Goal: Task Accomplishment & Management: Manage account settings

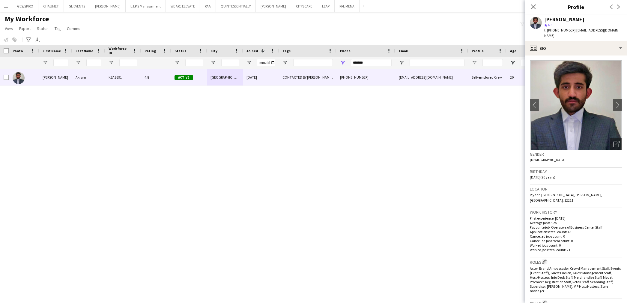
scroll to position [200, 0]
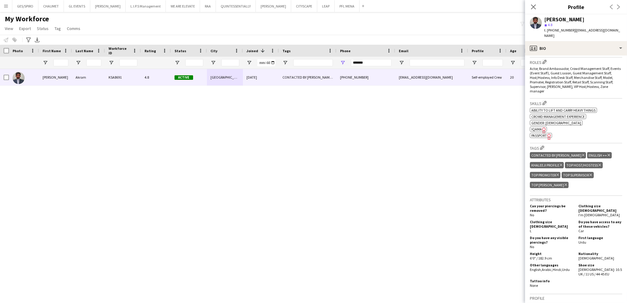
click at [536, 8] on app-icon "Close pop-in" at bounding box center [533, 6] width 7 height 7
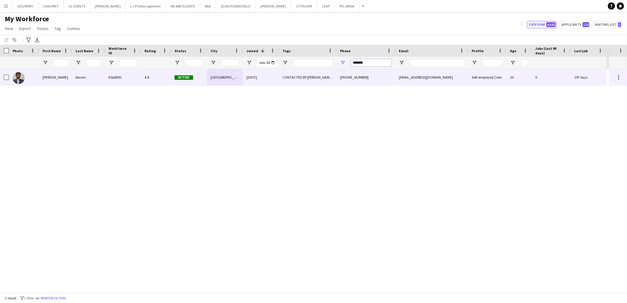
drag, startPoint x: 372, startPoint y: 64, endPoint x: 273, endPoint y: 74, distance: 99.6
click at [278, 75] on div "Workforce Details Photo First Name" at bounding box center [313, 169] width 627 height 248
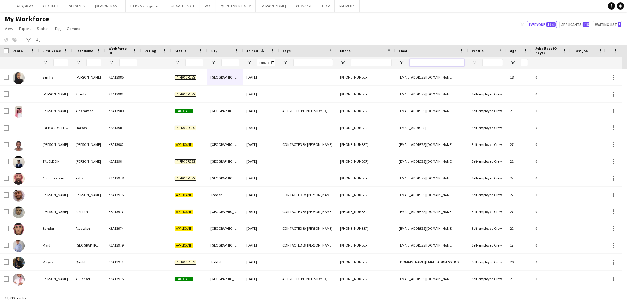
click at [434, 62] on input "Email Filter Input" at bounding box center [437, 62] width 55 height 7
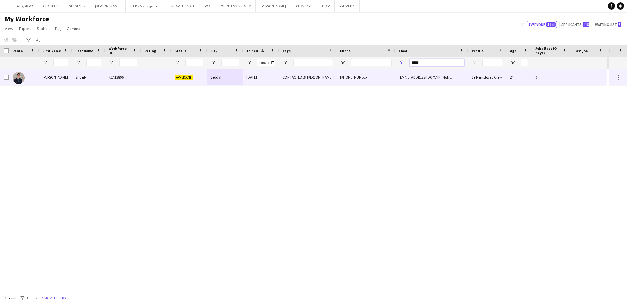
type input "*****"
click at [271, 70] on div "[DATE]" at bounding box center [261, 77] width 36 height 17
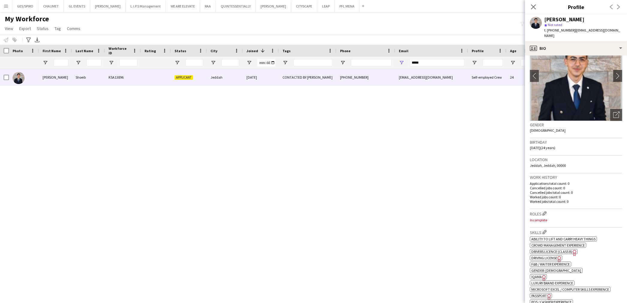
scroll to position [0, 0]
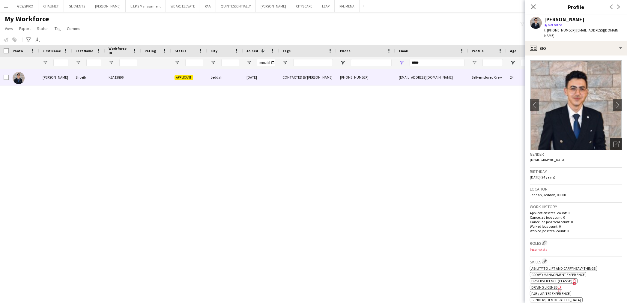
click at [615, 138] on div "Open photos pop-in" at bounding box center [617, 144] width 12 height 12
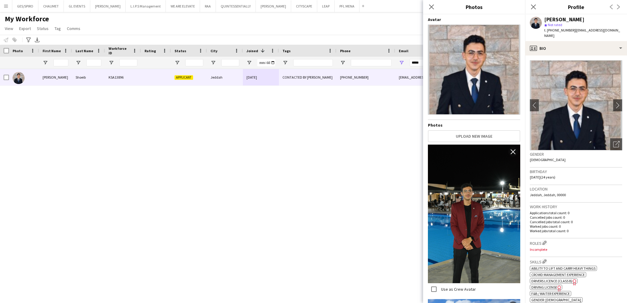
click at [435, 7] on app-icon "Close pop-in" at bounding box center [431, 6] width 7 height 7
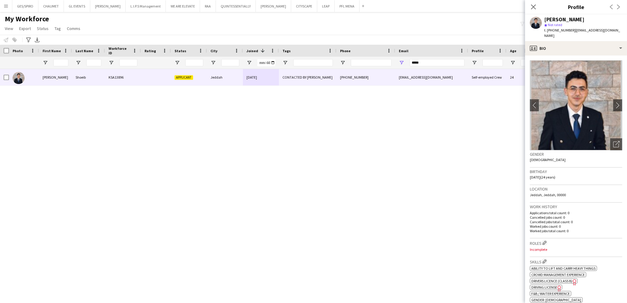
drag, startPoint x: 328, startPoint y: 225, endPoint x: 329, endPoint y: 239, distance: 13.2
click at [328, 225] on div "[PERSON_NAME] KSA13896 Applicant Jeddah [DATE] CONTACTED BY OBADA [PHONE_NUMBER…" at bounding box center [304, 181] width 609 height 224
click at [534, 5] on icon "Close pop-in" at bounding box center [534, 7] width 6 height 6
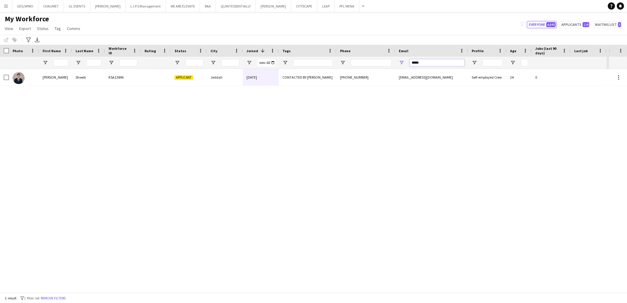
drag, startPoint x: 433, startPoint y: 59, endPoint x: 335, endPoint y: 61, distance: 97.5
click at [343, 67] on div at bounding box center [303, 63] width 607 height 12
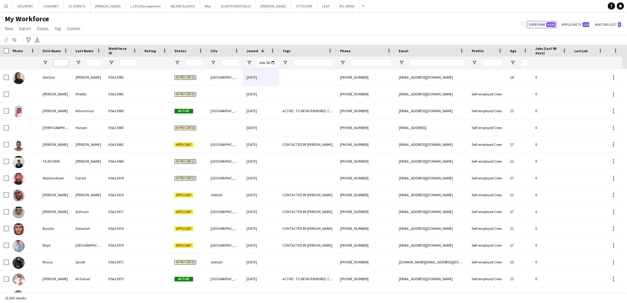
click at [65, 63] on input "First Name Filter Input" at bounding box center [60, 62] width 15 height 7
type input "******"
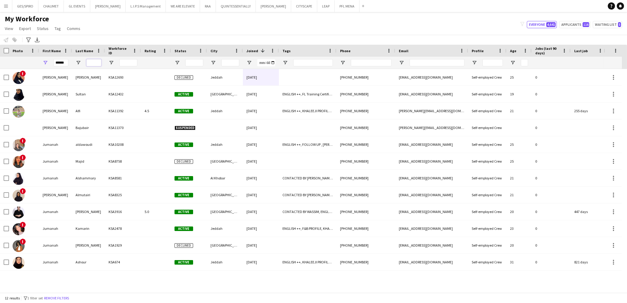
click at [94, 62] on input "Last Name Filter Input" at bounding box center [93, 62] width 15 height 7
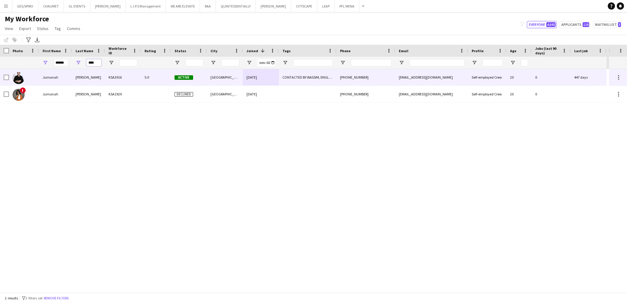
type input "****"
click at [111, 74] on div "KSA3916" at bounding box center [123, 77] width 36 height 17
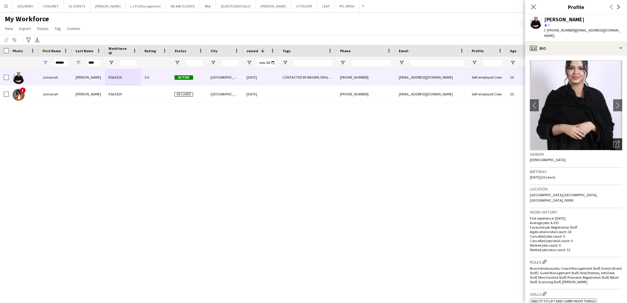
click at [614, 141] on icon "Open photos pop-in" at bounding box center [617, 144] width 6 height 6
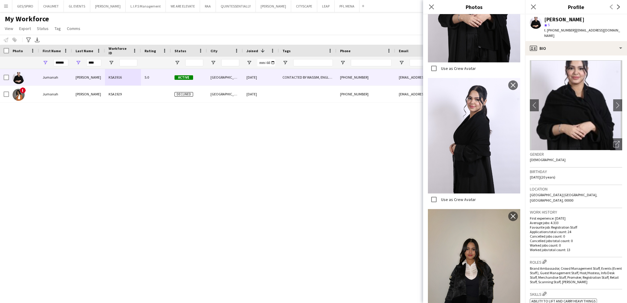
scroll to position [483, 0]
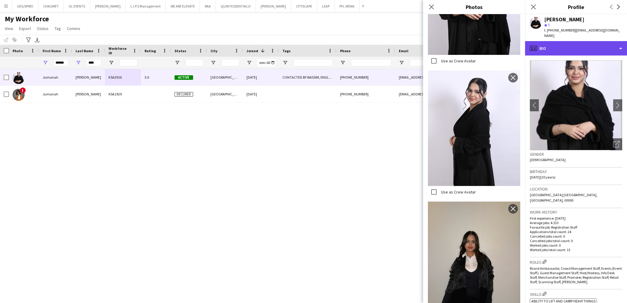
drag, startPoint x: 599, startPoint y: 38, endPoint x: 605, endPoint y: 42, distance: 7.3
click at [599, 41] on div "profile Bio" at bounding box center [576, 48] width 102 height 14
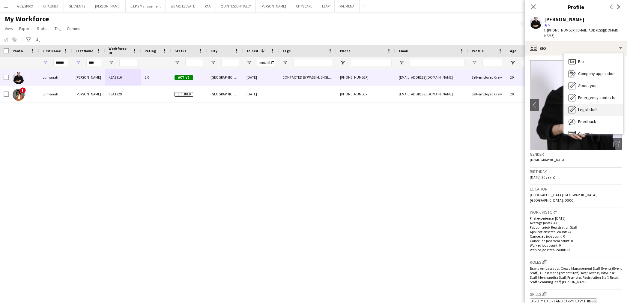
click at [595, 107] on span "Legal stuff" at bounding box center [587, 109] width 19 height 5
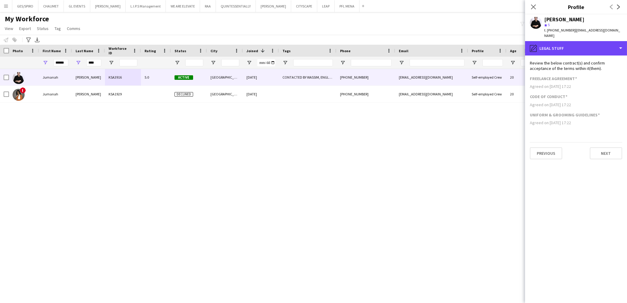
drag, startPoint x: 578, startPoint y: 43, endPoint x: 578, endPoint y: 53, distance: 9.9
click at [578, 44] on div "pencil4 Legal stuff" at bounding box center [576, 48] width 102 height 14
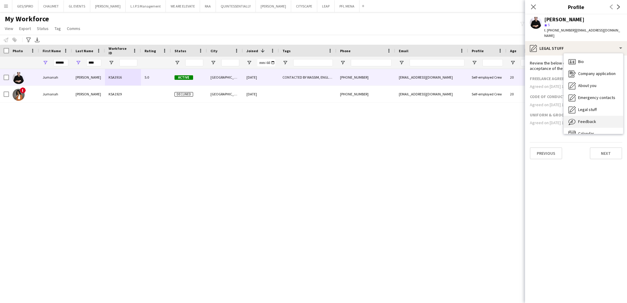
click at [588, 119] on span "Feedback" at bounding box center [587, 121] width 18 height 5
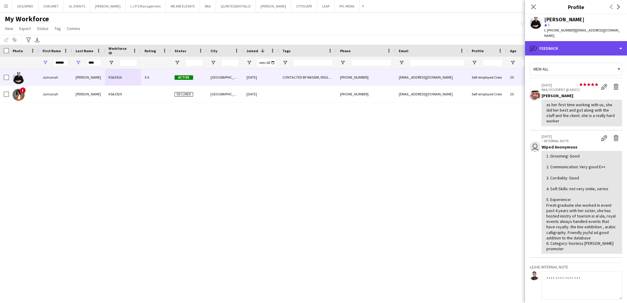
click at [572, 41] on div "bubble-pencil Feedback" at bounding box center [576, 48] width 102 height 14
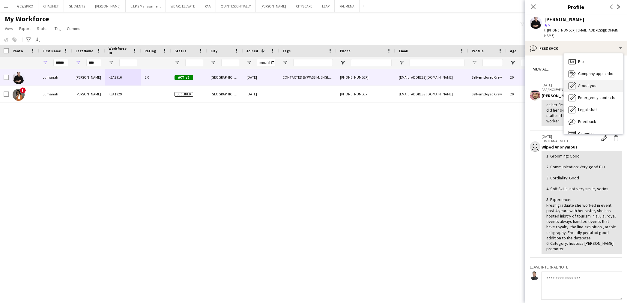
click at [590, 83] on span "About you" at bounding box center [587, 85] width 18 height 5
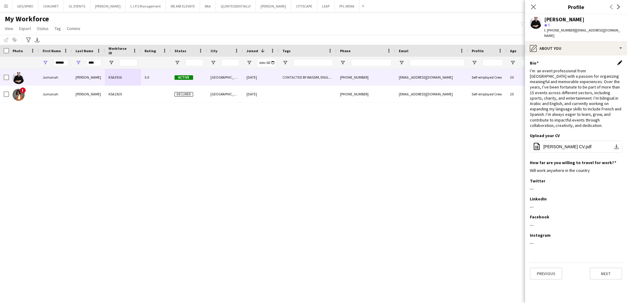
click at [622, 60] on app-icon "Edit this field" at bounding box center [620, 62] width 5 height 5
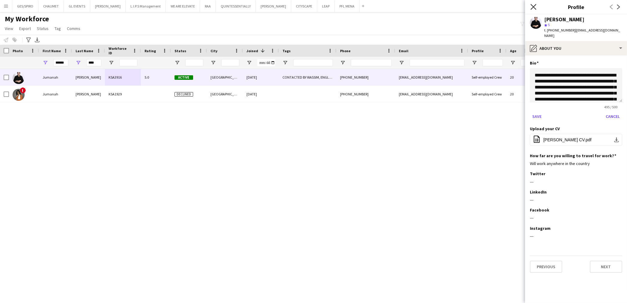
click at [534, 6] on icon at bounding box center [534, 7] width 6 height 6
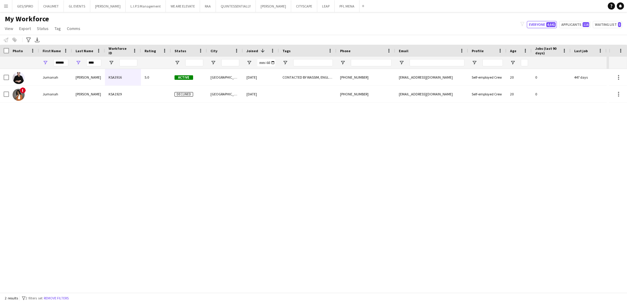
click at [147, 172] on div "[PERSON_NAME] KSA3916 5.0 Active [GEOGRAPHIC_DATA] [DATE] CONTACTED BY WASSIM, …" at bounding box center [304, 181] width 609 height 224
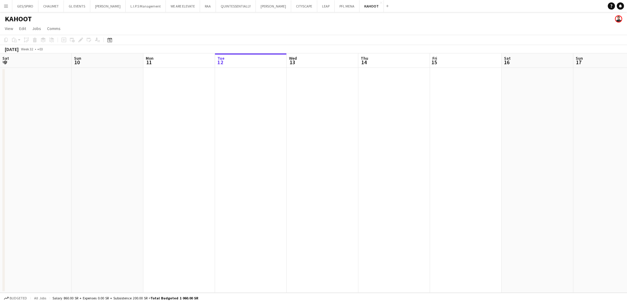
click at [287, 160] on app-date-cell at bounding box center [323, 180] width 72 height 225
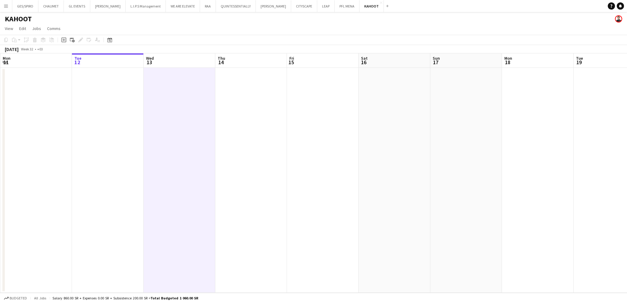
click at [76, 40] on div "Add job Add linked Job Edit Edit linked Job Applicants" at bounding box center [78, 39] width 46 height 7
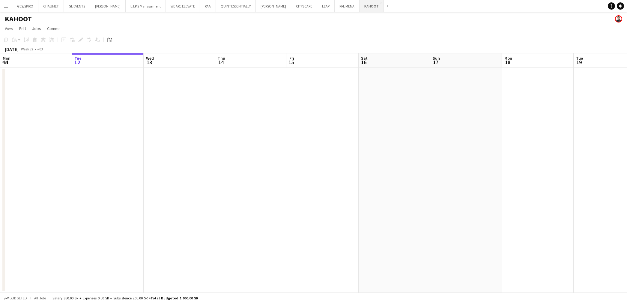
click at [360, 9] on button "KAHOOT Close" at bounding box center [372, 6] width 24 height 12
click at [109, 37] on div "Date picker" at bounding box center [109, 39] width 7 height 7
click at [120, 60] on span "AUG 2025" at bounding box center [114, 60] width 11 height 5
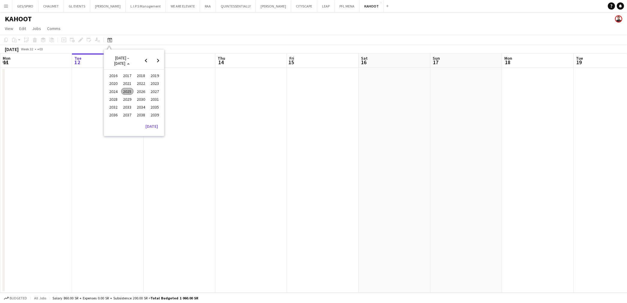
click at [125, 90] on span "2025" at bounding box center [127, 91] width 12 height 7
click at [130, 98] on span "OCT" at bounding box center [127, 99] width 12 height 7
click at [118, 98] on span "7" at bounding box center [118, 99] width 7 height 7
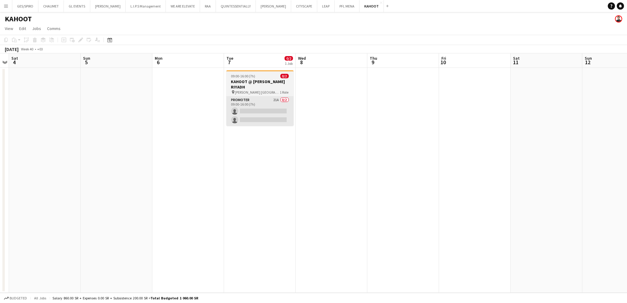
scroll to position [0, 206]
click at [266, 97] on app-card-role "Promoter 21A 0/2 09:00-16:00 (7h) single-neutral-actions single-neutral-actions" at bounding box center [260, 111] width 67 height 29
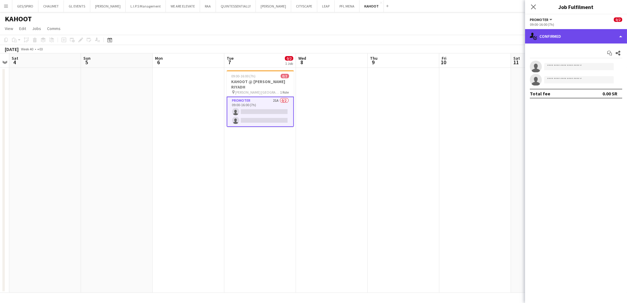
click at [608, 40] on div "single-neutral-actions-check-2 Confirmed" at bounding box center [576, 36] width 102 height 14
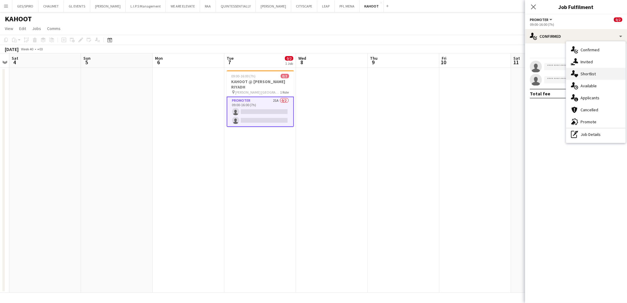
click at [600, 75] on div "single-neutral-actions-heart Shortlist" at bounding box center [595, 74] width 59 height 12
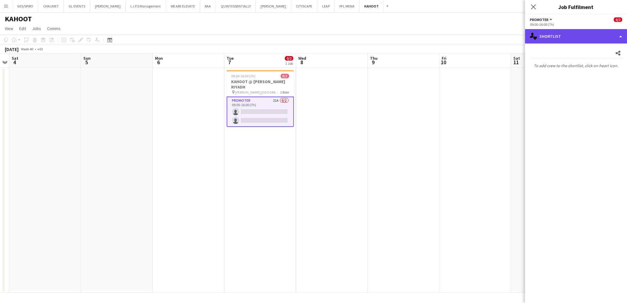
click at [591, 31] on div "single-neutral-actions-heart Shortlist" at bounding box center [576, 36] width 102 height 14
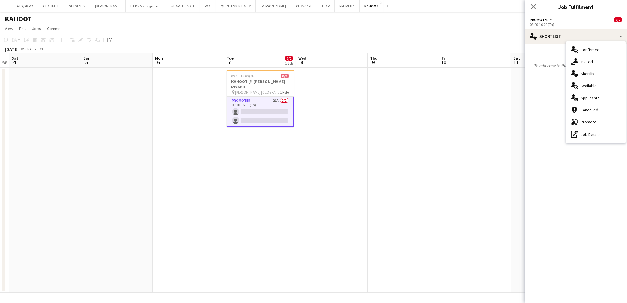
click at [597, 96] on div "single-neutral-actions-information Applicants" at bounding box center [595, 98] width 59 height 12
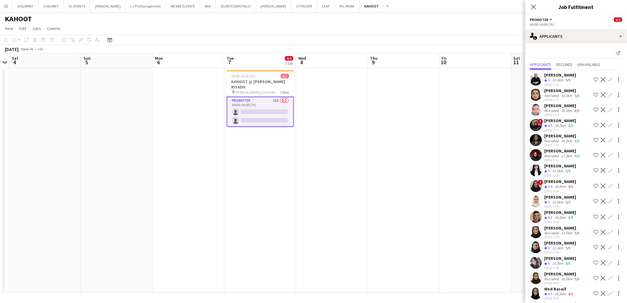
click at [536, 78] on app-user-avatar at bounding box center [536, 80] width 12 height 12
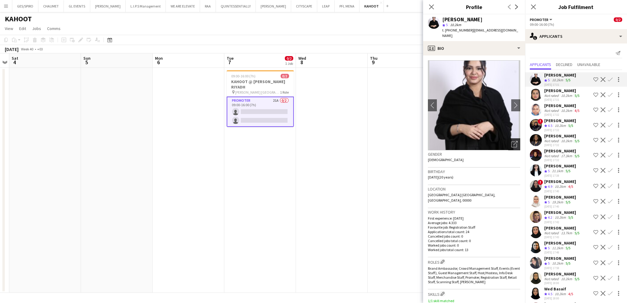
click at [512, 141] on icon "Open photos pop-in" at bounding box center [515, 144] width 6 height 6
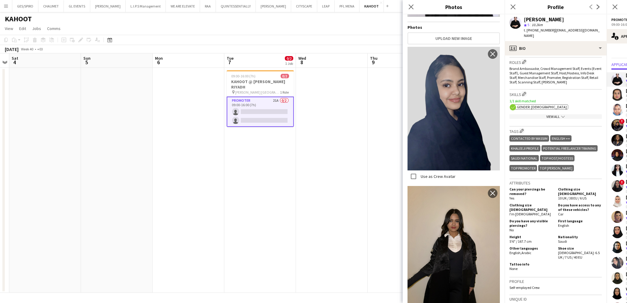
scroll to position [0, 0]
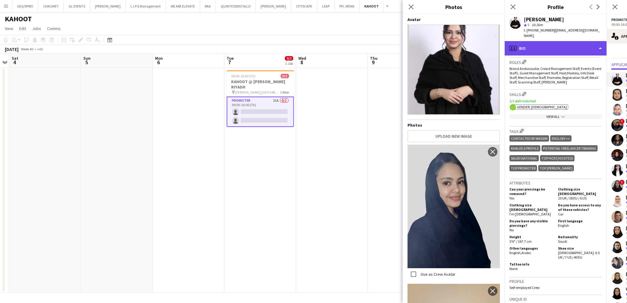
click at [565, 44] on div "profile Bio" at bounding box center [556, 48] width 102 height 14
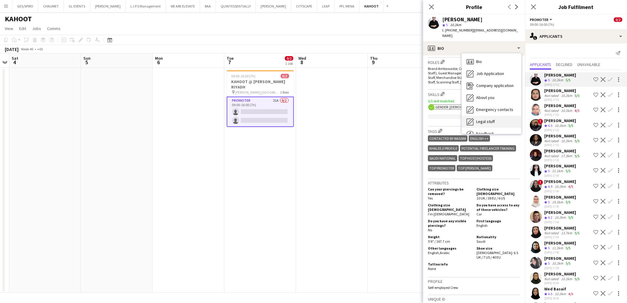
click at [500, 118] on div "Legal stuff Legal stuff" at bounding box center [491, 122] width 59 height 12
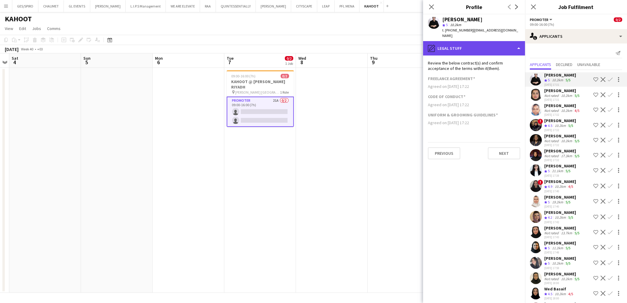
click at [499, 42] on div "pencil4 Legal stuff" at bounding box center [474, 48] width 102 height 14
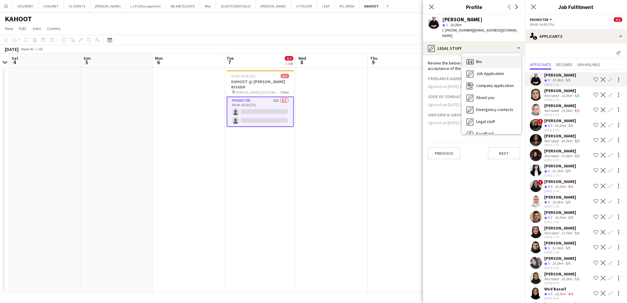
click at [498, 56] on div "Bio Bio" at bounding box center [491, 62] width 59 height 12
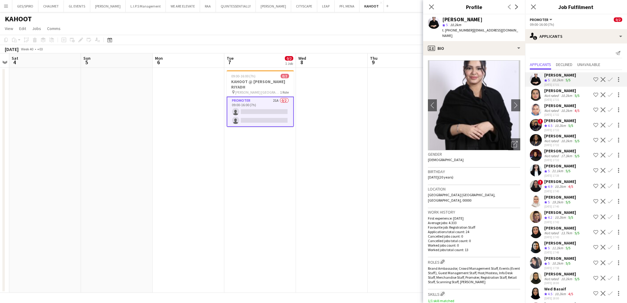
click at [594, 79] on app-icon "Shortlist crew" at bounding box center [596, 79] width 5 height 5
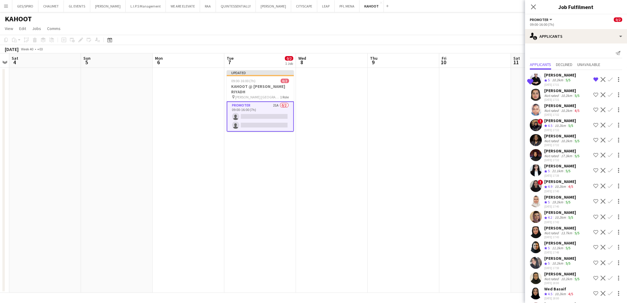
click at [549, 95] on div "Not rated" at bounding box center [553, 95] width 16 height 5
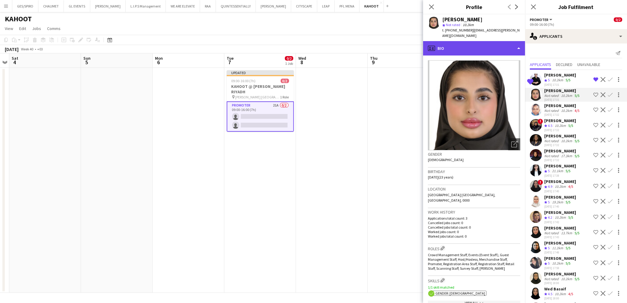
click at [486, 47] on div "profile Bio" at bounding box center [474, 48] width 102 height 14
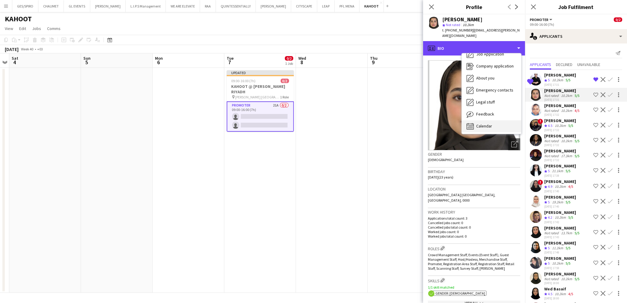
scroll to position [20, 0]
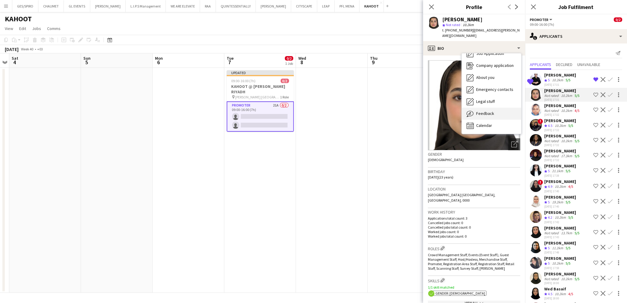
click at [495, 112] on div "Feedback Feedback" at bounding box center [491, 114] width 59 height 12
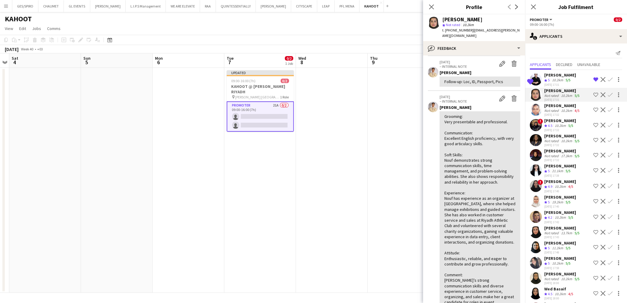
scroll to position [100, 0]
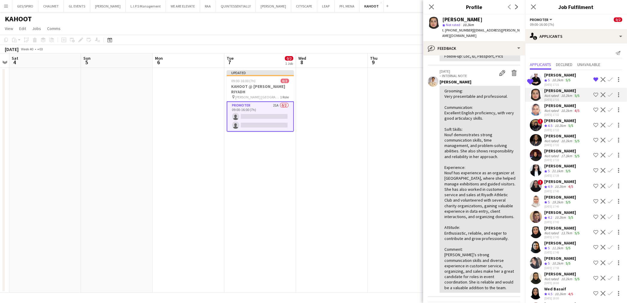
click at [594, 94] on app-icon "Shortlist crew" at bounding box center [596, 94] width 5 height 5
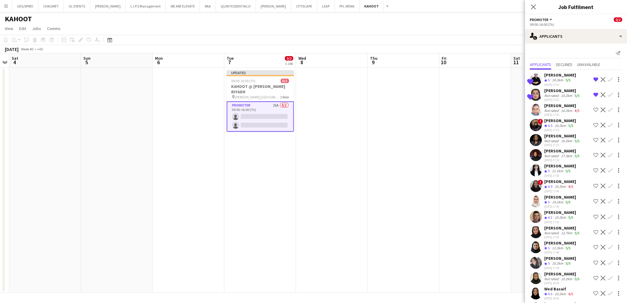
click at [554, 91] on div "Nouf Alshareef" at bounding box center [563, 90] width 36 height 5
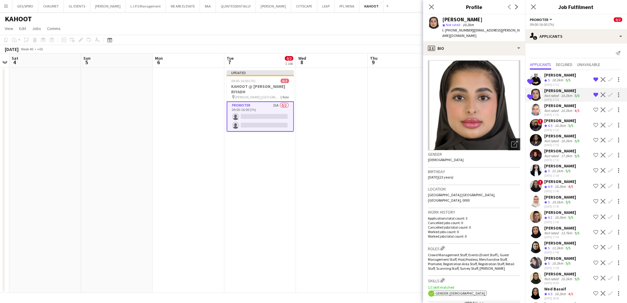
click at [512, 142] on icon at bounding box center [515, 145] width 6 height 6
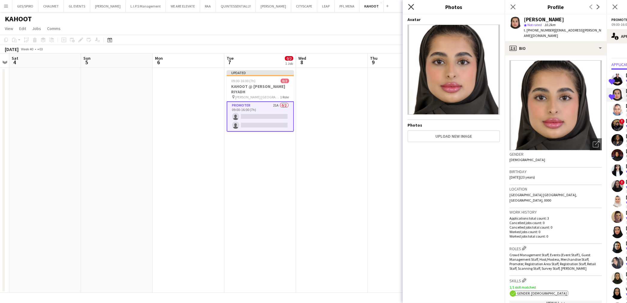
click at [410, 5] on icon "Close pop-in" at bounding box center [411, 7] width 6 height 6
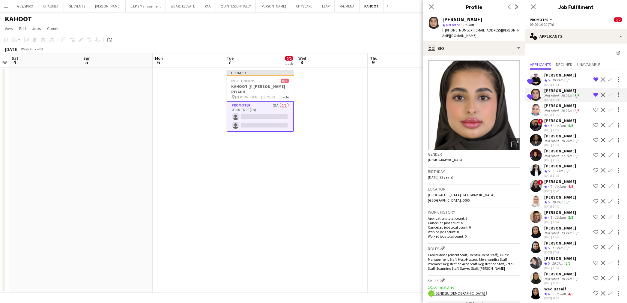
click at [562, 191] on div "11-08-2025 17:40" at bounding box center [561, 191] width 32 height 4
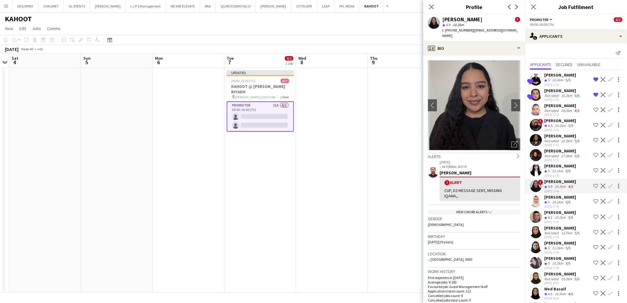
scroll to position [233, 0]
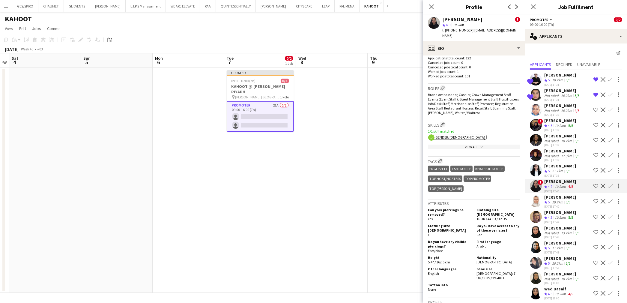
click at [559, 202] on div "19.2km" at bounding box center [558, 202] width 14 height 5
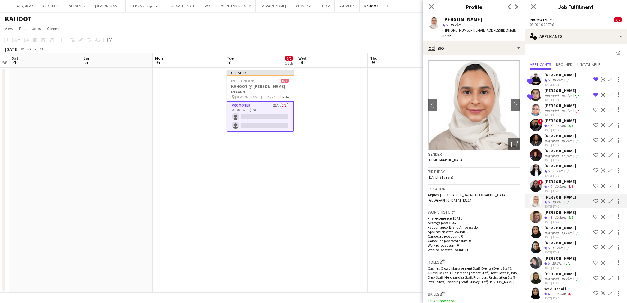
click at [594, 201] on app-icon "Shortlist crew" at bounding box center [596, 201] width 5 height 5
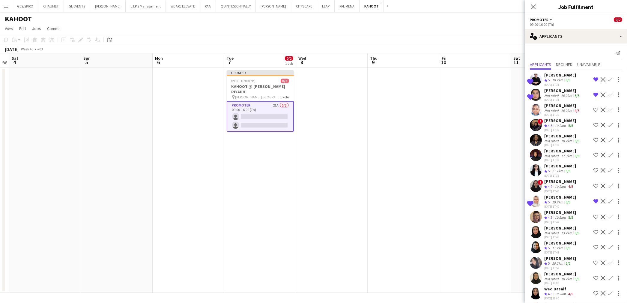
click at [564, 231] on div "13.7km" at bounding box center [567, 233] width 14 height 5
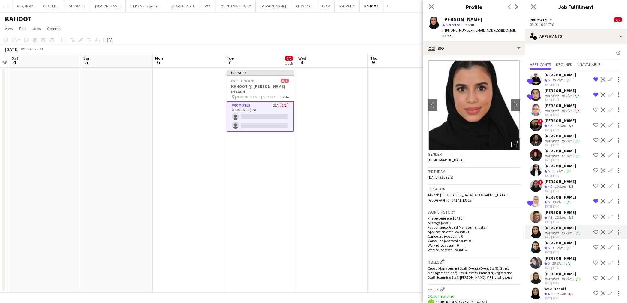
click at [560, 243] on div "Noura Alsadoun" at bounding box center [561, 242] width 32 height 5
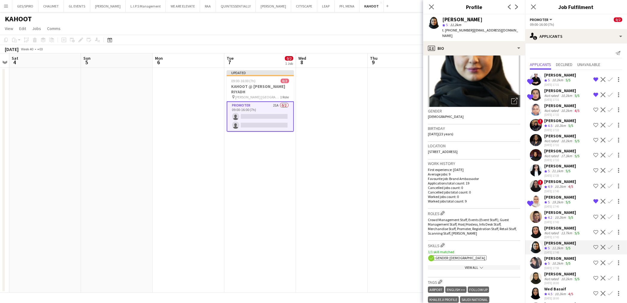
scroll to position [0, 0]
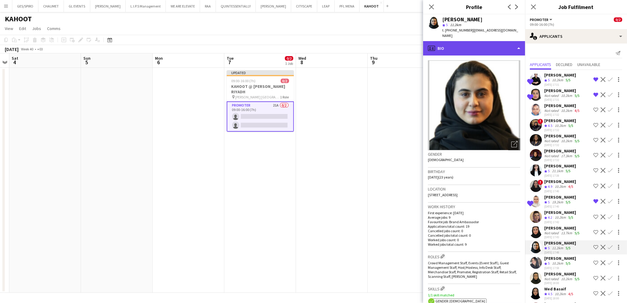
click at [494, 41] on div "profile Bio" at bounding box center [474, 48] width 102 height 14
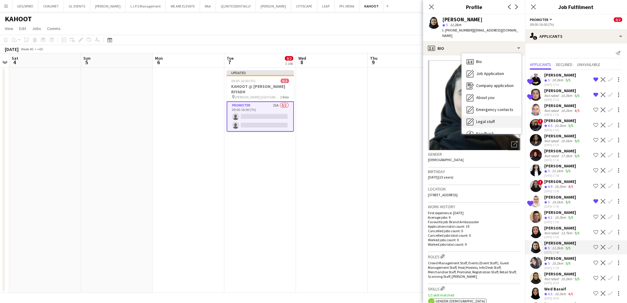
click at [497, 116] on div "Legal stuff Legal stuff" at bounding box center [491, 122] width 59 height 12
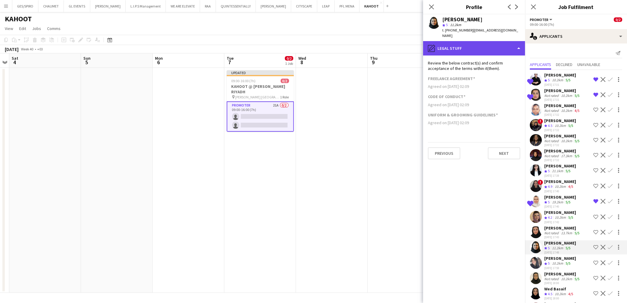
click at [496, 41] on div "pencil4 Legal stuff" at bounding box center [474, 48] width 102 height 14
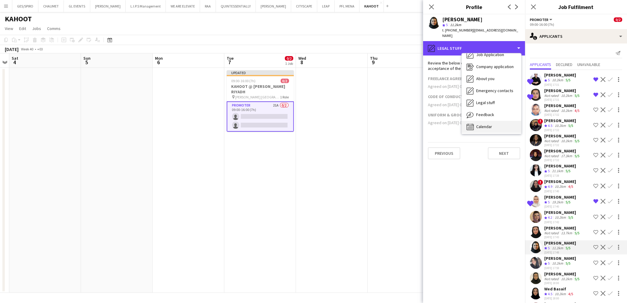
scroll to position [20, 0]
click at [503, 120] on div "Calendar Calendar" at bounding box center [491, 126] width 59 height 12
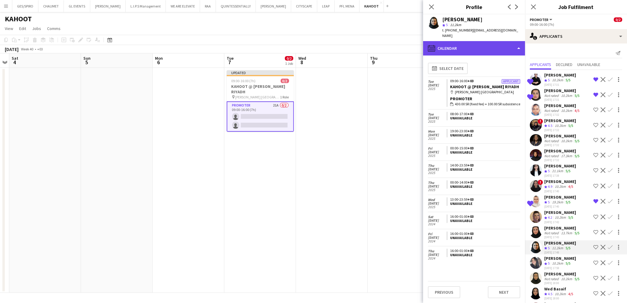
click at [479, 41] on div "calendar-full Calendar" at bounding box center [474, 48] width 102 height 14
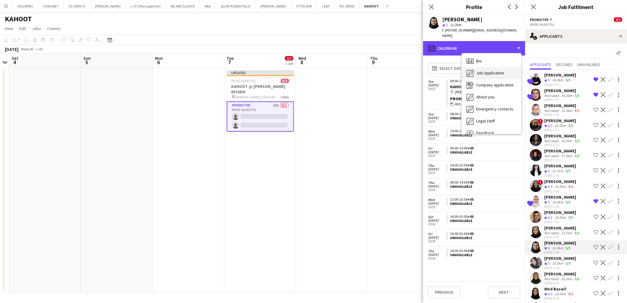
scroll to position [0, 0]
click at [499, 56] on div "Bio Bio" at bounding box center [491, 62] width 59 height 12
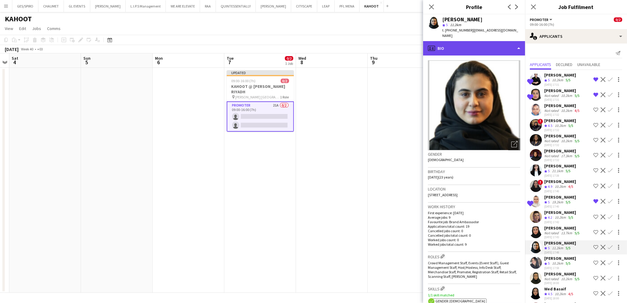
click at [482, 41] on div "profile Bio" at bounding box center [474, 48] width 102 height 14
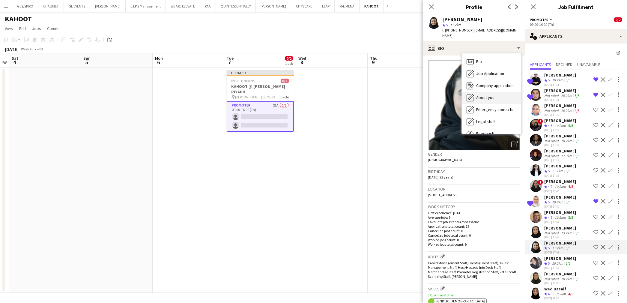
click at [500, 92] on div "About you About you" at bounding box center [491, 98] width 59 height 12
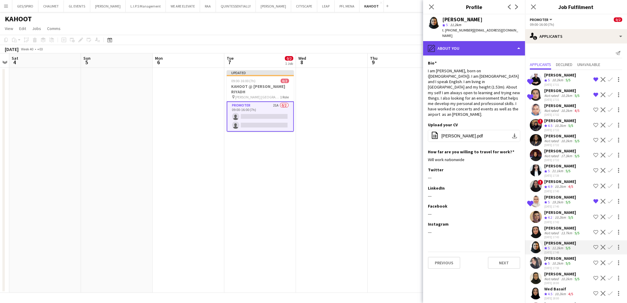
click at [493, 41] on div "pencil4 About you" at bounding box center [474, 48] width 102 height 14
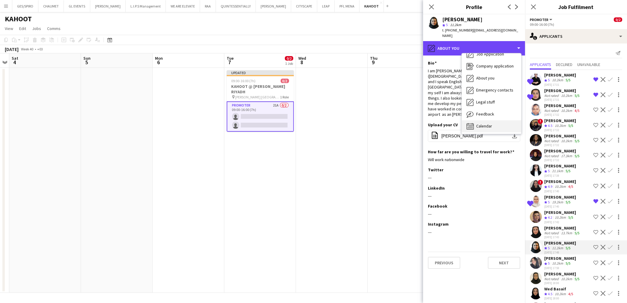
scroll to position [20, 0]
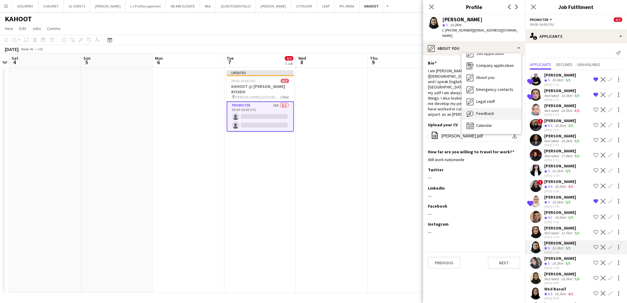
click at [497, 108] on div "Feedback Feedback" at bounding box center [491, 114] width 59 height 12
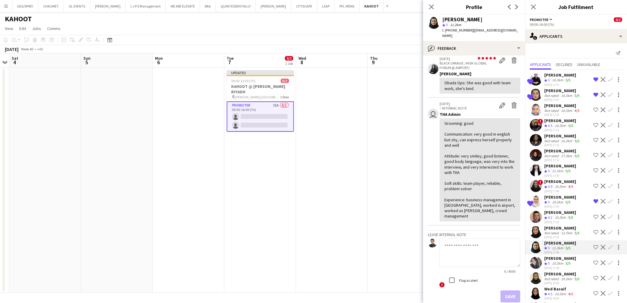
scroll to position [93, 0]
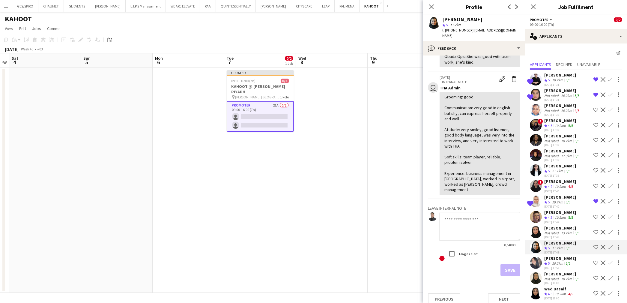
click at [556, 125] on div "10.2km" at bounding box center [561, 125] width 14 height 5
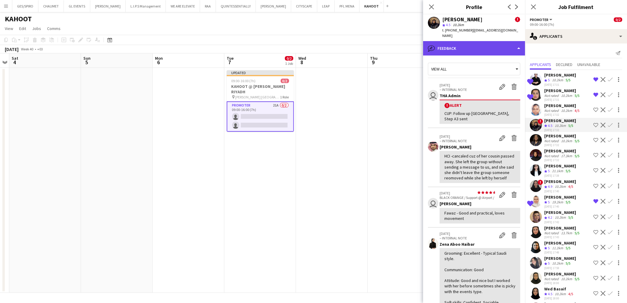
click at [490, 45] on div "bubble-pencil Feedback" at bounding box center [474, 48] width 102 height 14
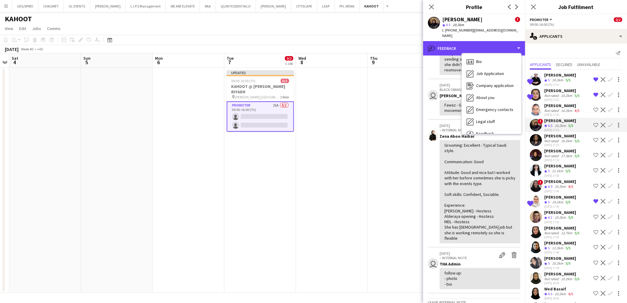
scroll to position [100, 0]
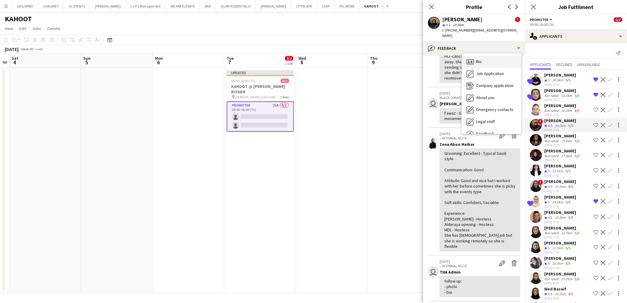
click at [484, 58] on div "Bio Bio" at bounding box center [491, 62] width 59 height 12
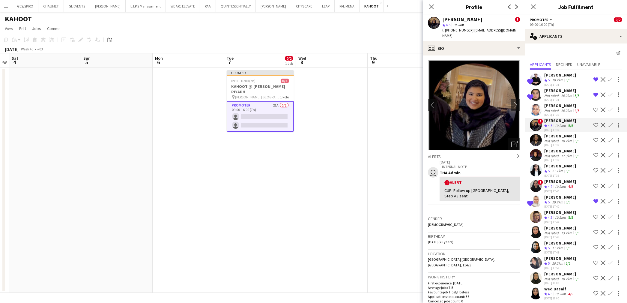
click at [563, 142] on div "10.2km" at bounding box center [567, 141] width 14 height 5
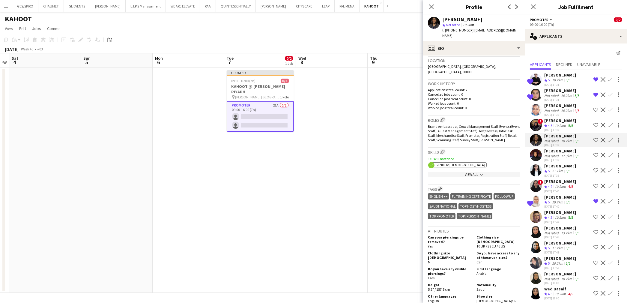
scroll to position [0, 0]
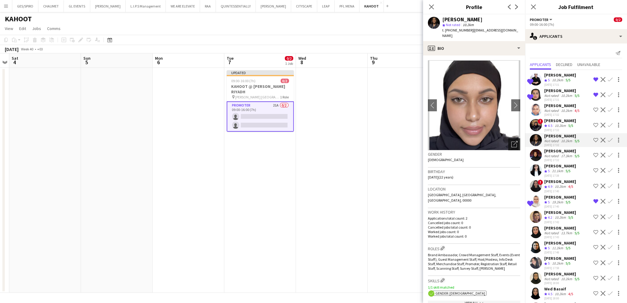
click at [512, 141] on icon "Open photos pop-in" at bounding box center [515, 144] width 6 height 6
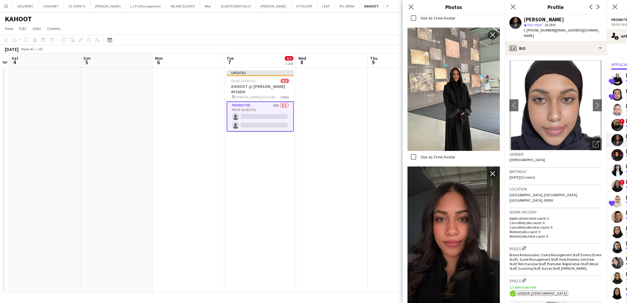
scroll to position [1605, 0]
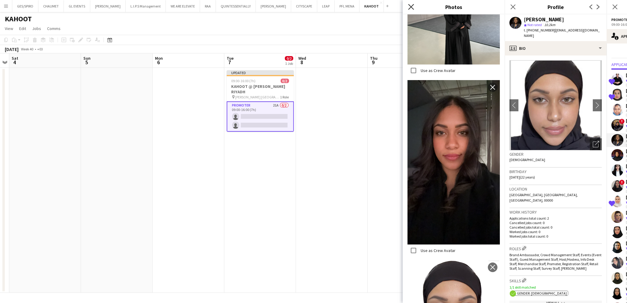
click at [413, 6] on icon "Close pop-in" at bounding box center [411, 7] width 6 height 6
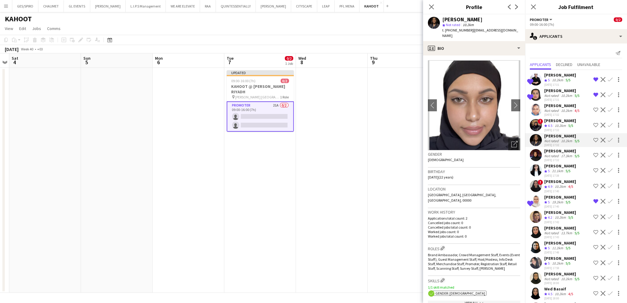
click at [566, 155] on div "17.3km" at bounding box center [567, 156] width 14 height 5
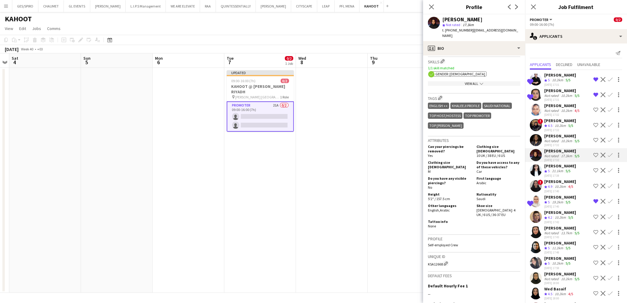
scroll to position [0, 0]
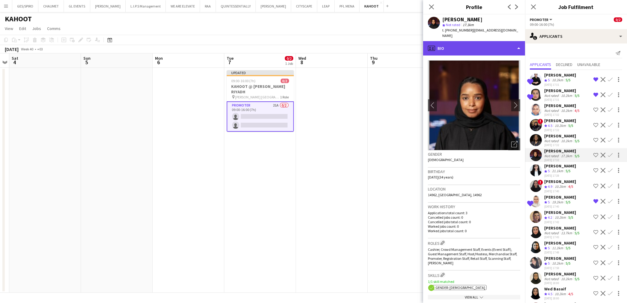
click at [476, 46] on div "profile Bio" at bounding box center [474, 48] width 102 height 14
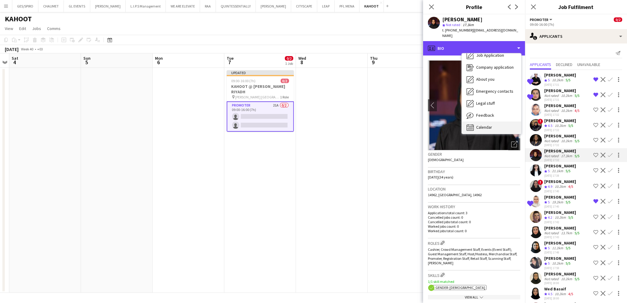
scroll to position [20, 0]
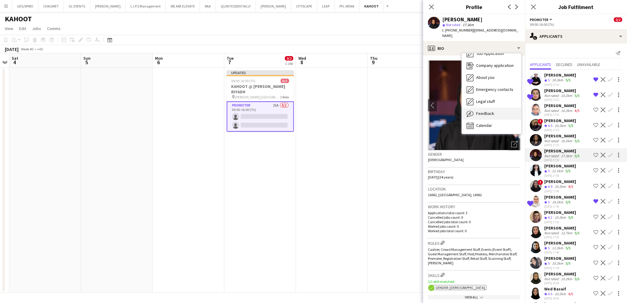
click at [491, 112] on div "Feedback Feedback" at bounding box center [491, 114] width 59 height 12
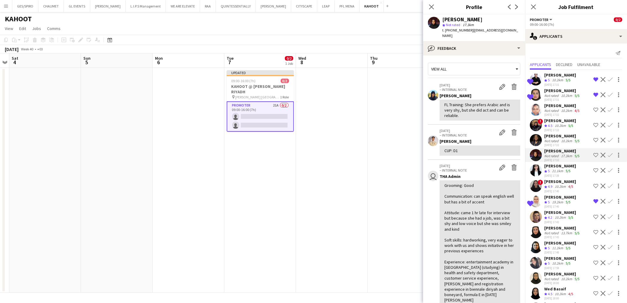
click at [561, 171] on div "21.1km" at bounding box center [558, 171] width 14 height 5
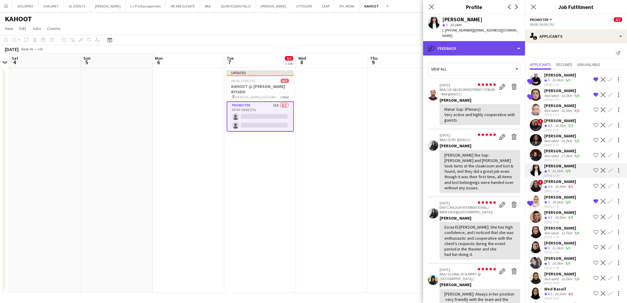
click at [477, 45] on div "bubble-pencil Feedback" at bounding box center [474, 48] width 102 height 14
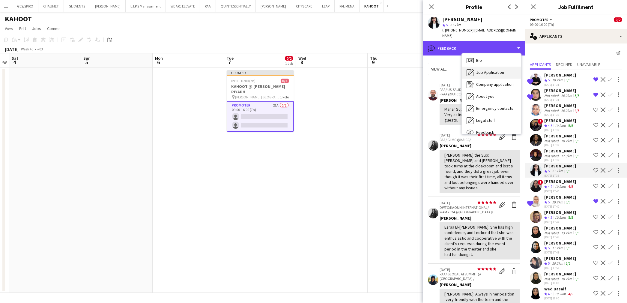
scroll to position [0, 0]
click at [496, 62] on div "Bio Bio" at bounding box center [491, 62] width 59 height 12
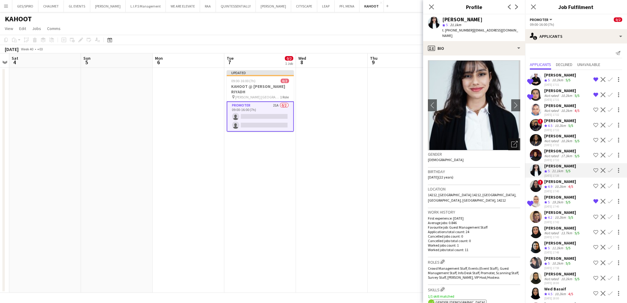
click at [512, 143] on icon "Open photos pop-in" at bounding box center [515, 144] width 6 height 6
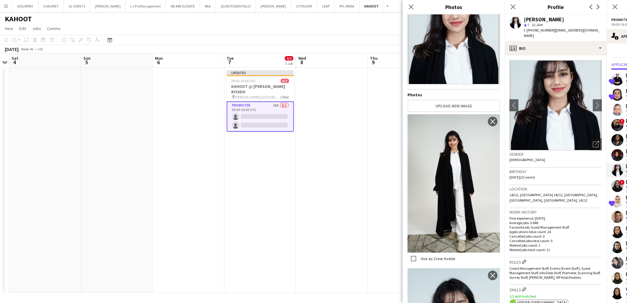
scroll to position [129, 0]
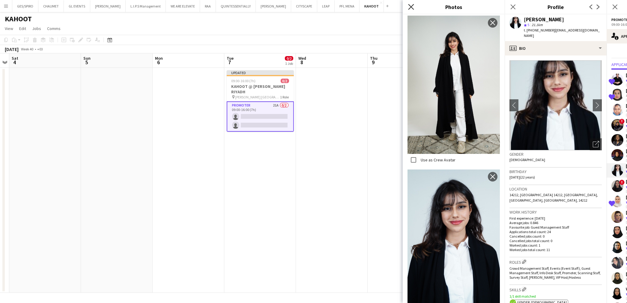
click at [410, 5] on icon at bounding box center [411, 7] width 6 height 6
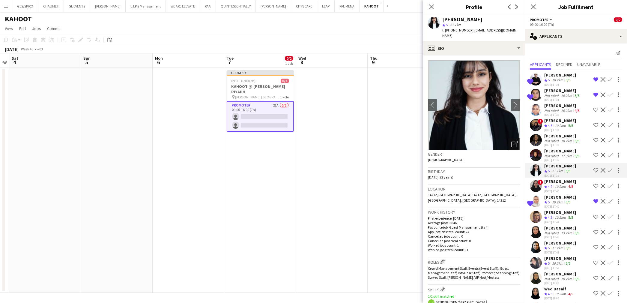
click at [594, 169] on app-icon "Shortlist crew" at bounding box center [596, 170] width 5 height 5
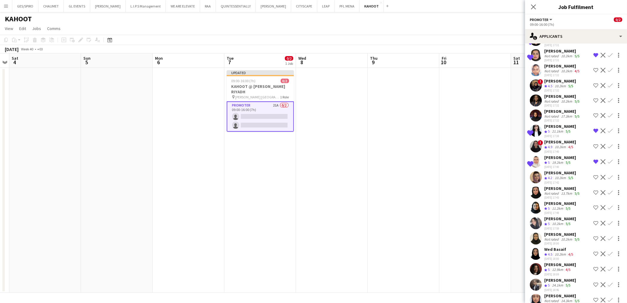
scroll to position [67, 0]
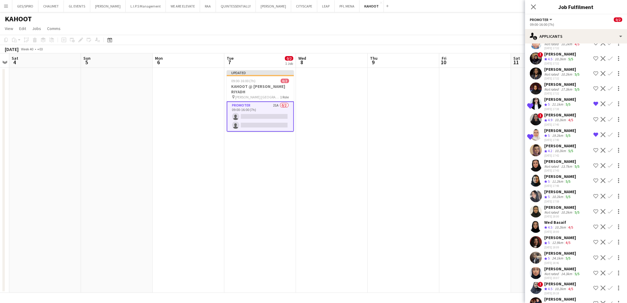
click at [563, 195] on div "10.2km" at bounding box center [558, 196] width 14 height 5
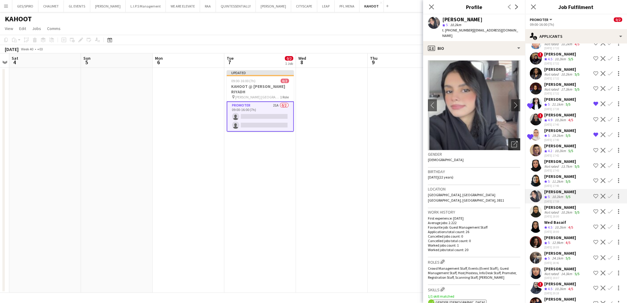
click at [512, 141] on icon "Open photos pop-in" at bounding box center [515, 144] width 6 height 6
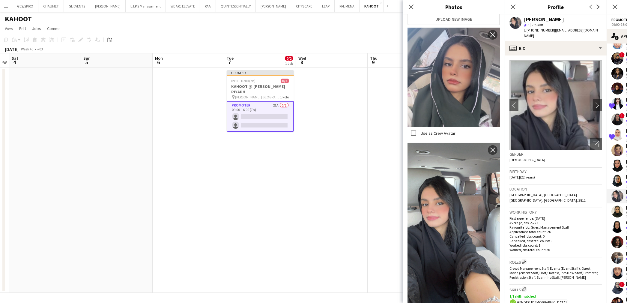
scroll to position [0, 0]
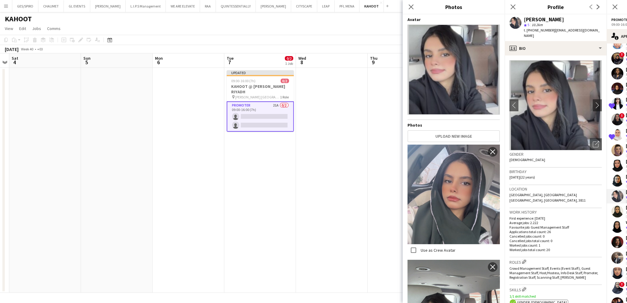
click at [576, 35] on div "Nouf Alawaji star 5 10.2km t. +966555918816 | noof5120@gmail.com" at bounding box center [556, 27] width 102 height 27
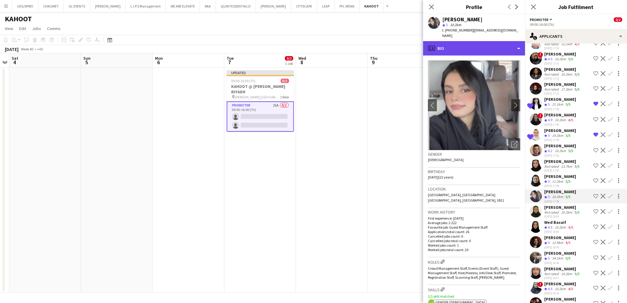
click at [485, 41] on div "profile Bio" at bounding box center [474, 48] width 102 height 14
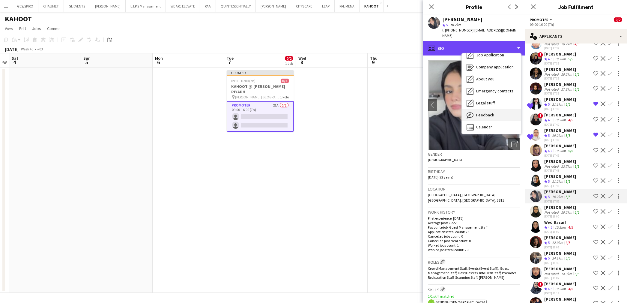
scroll to position [20, 0]
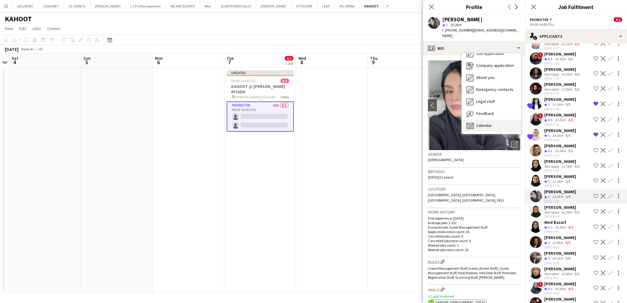
click at [494, 121] on div "Calendar Calendar" at bounding box center [491, 126] width 59 height 12
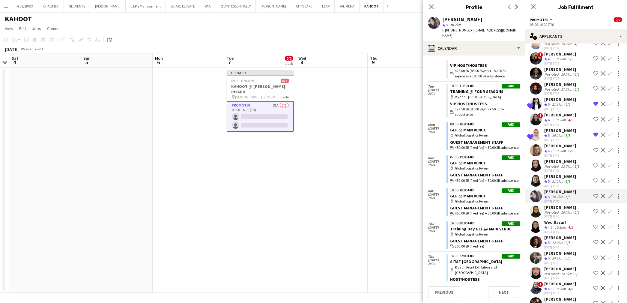
scroll to position [633, 0]
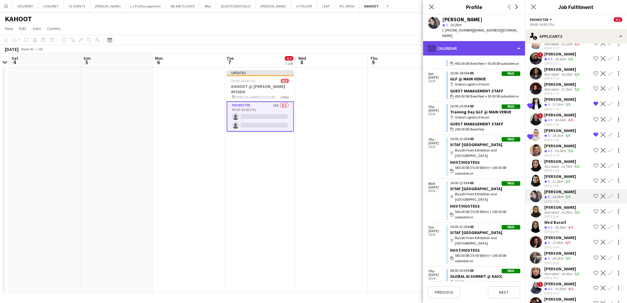
click at [497, 41] on div "calendar-full Calendar" at bounding box center [474, 48] width 102 height 14
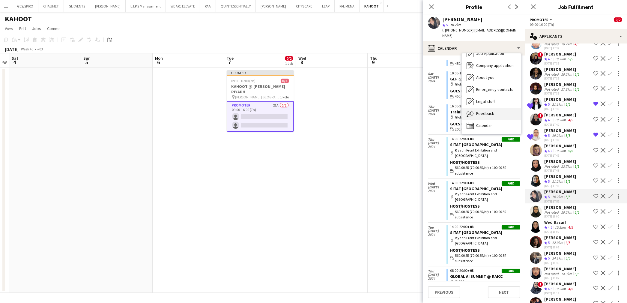
click at [492, 111] on span "Feedback" at bounding box center [485, 113] width 18 height 5
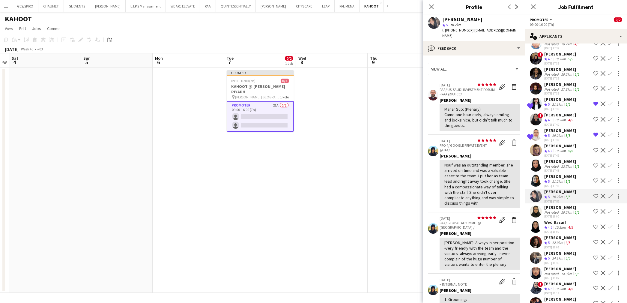
click at [565, 210] on div "10.2km" at bounding box center [567, 212] width 14 height 5
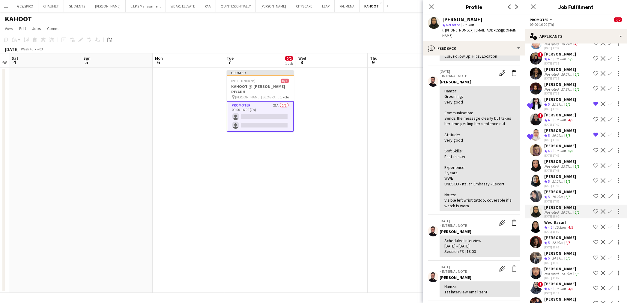
scroll to position [133, 0]
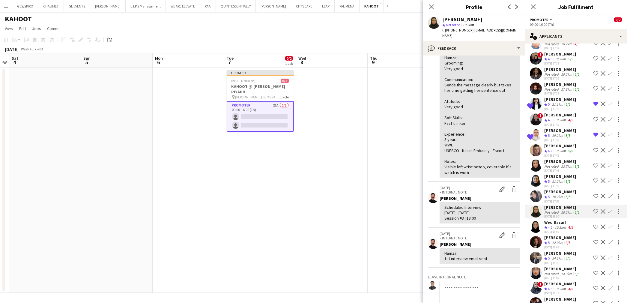
click at [564, 225] on div "10.2km" at bounding box center [561, 227] width 14 height 5
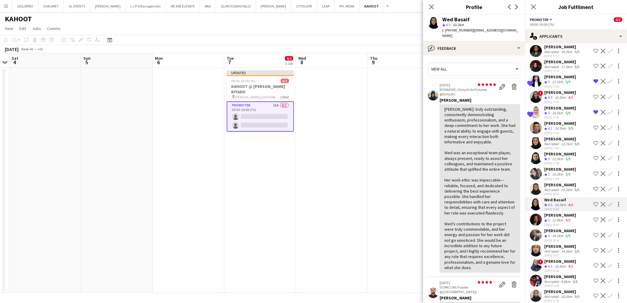
scroll to position [92, 0]
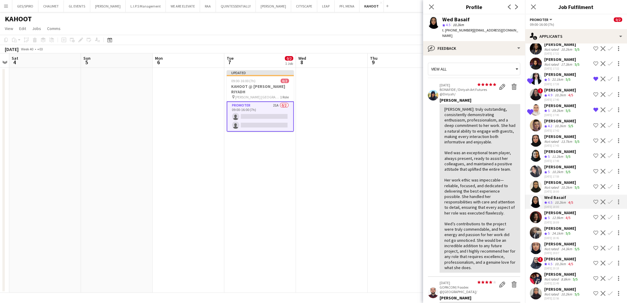
click at [559, 221] on div "11-08-2025 18:09" at bounding box center [561, 223] width 32 height 4
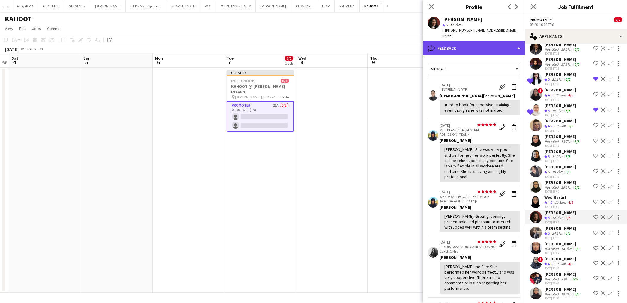
click at [476, 41] on div "bubble-pencil Feedback" at bounding box center [474, 48] width 102 height 14
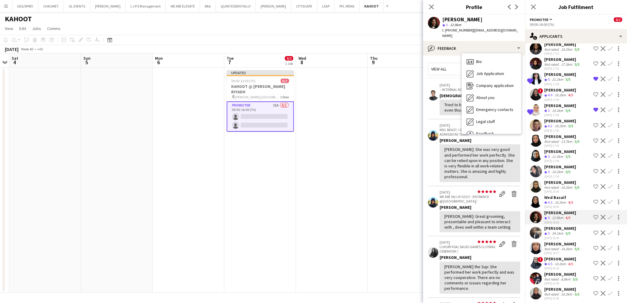
click at [446, 104] on div "Tried to book for supervisor training even though she was not invited." at bounding box center [480, 107] width 71 height 11
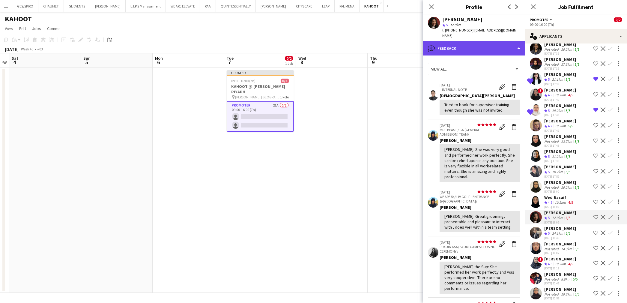
click at [479, 41] on div "bubble-pencil Feedback" at bounding box center [474, 48] width 102 height 14
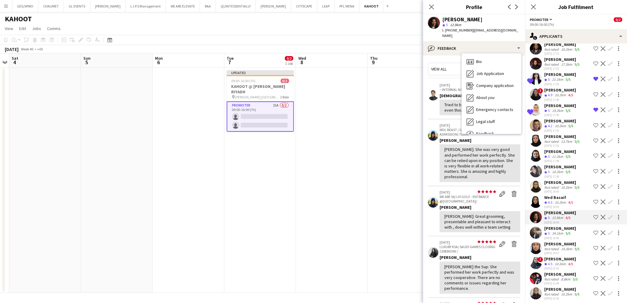
click at [449, 109] on div "Tried to book for supervisor training even though she was not invited." at bounding box center [480, 108] width 81 height 16
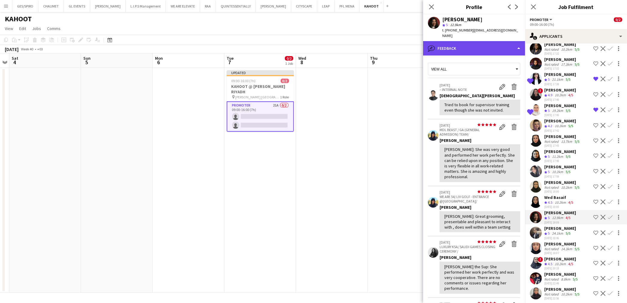
click at [500, 41] on div "bubble-pencil Feedback" at bounding box center [474, 48] width 102 height 14
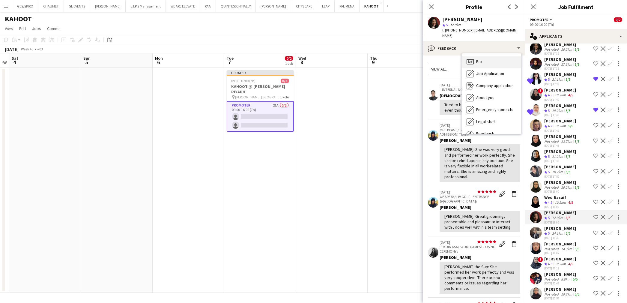
click at [488, 56] on div "Bio Bio" at bounding box center [491, 62] width 59 height 12
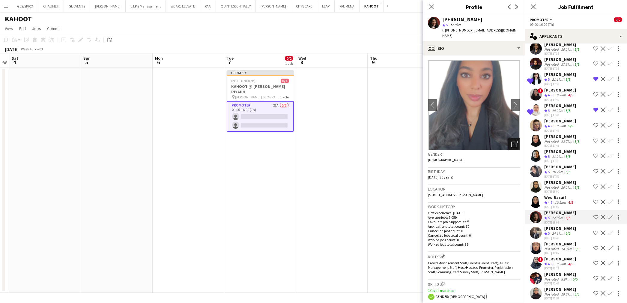
click at [512, 141] on icon "Open photos pop-in" at bounding box center [515, 144] width 6 height 6
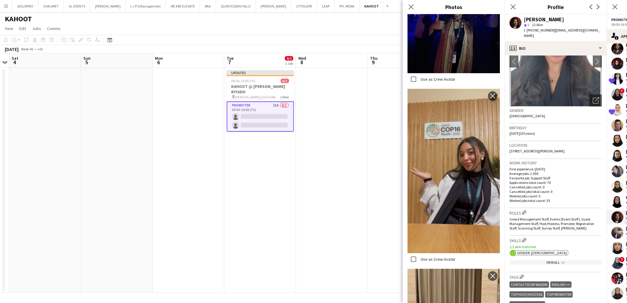
scroll to position [266, 0]
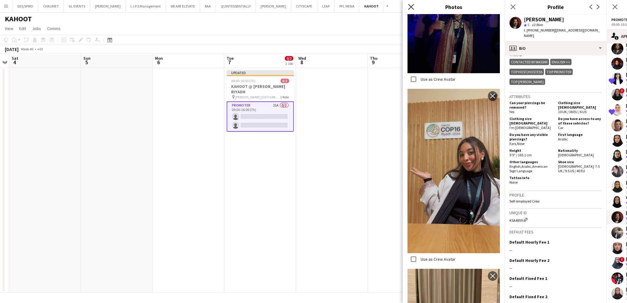
click at [410, 7] on icon "Close pop-in" at bounding box center [411, 7] width 6 height 6
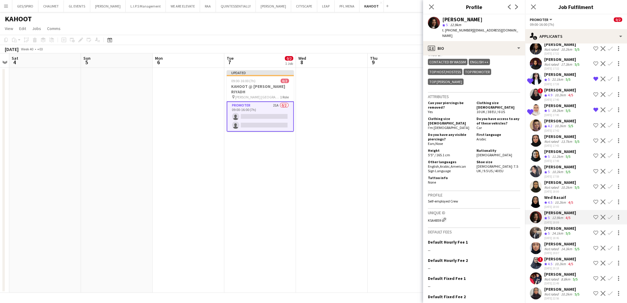
click at [562, 231] on div "24.1km" at bounding box center [558, 233] width 14 height 5
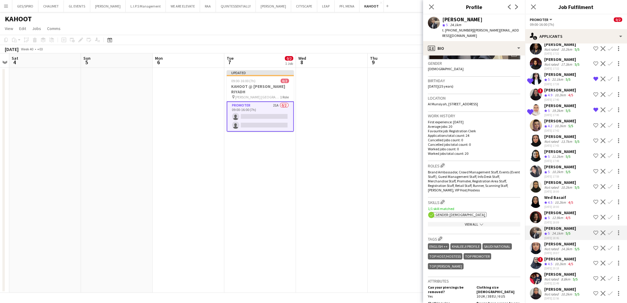
scroll to position [0, 0]
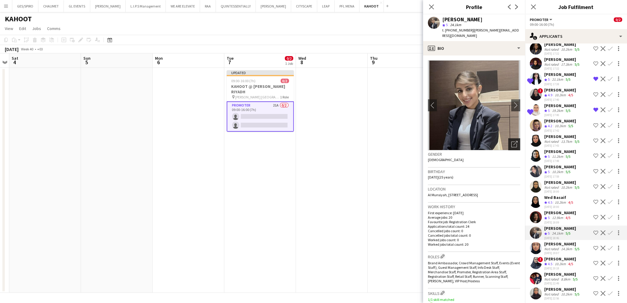
click at [512, 141] on icon "Open photos pop-in" at bounding box center [515, 144] width 6 height 6
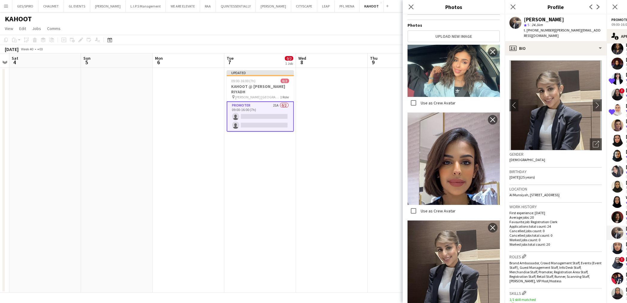
scroll to position [101, 0]
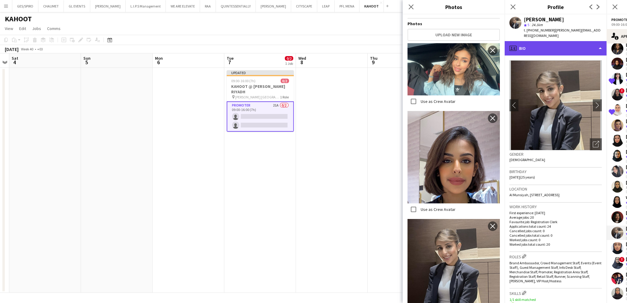
click at [559, 50] on div "profile Bio" at bounding box center [556, 48] width 102 height 14
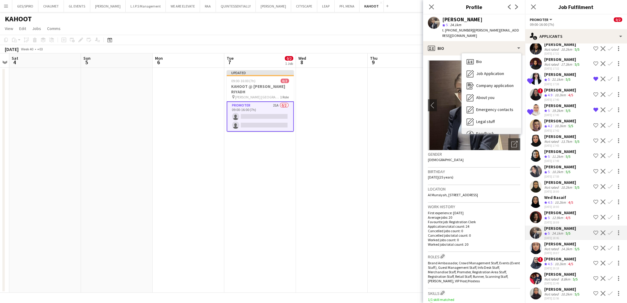
click at [497, 128] on div "Feedback Feedback" at bounding box center [491, 134] width 59 height 12
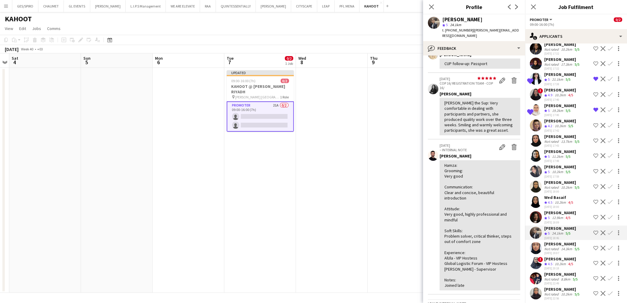
scroll to position [33, 0]
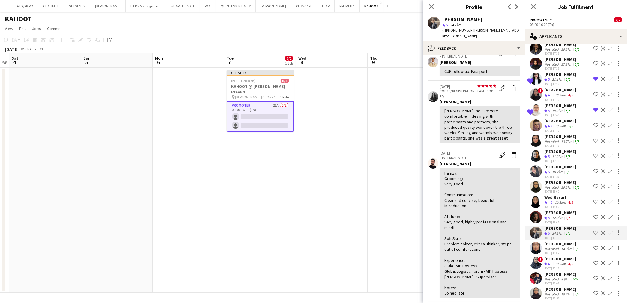
click at [594, 230] on app-icon "Shortlist crew" at bounding box center [596, 232] width 5 height 5
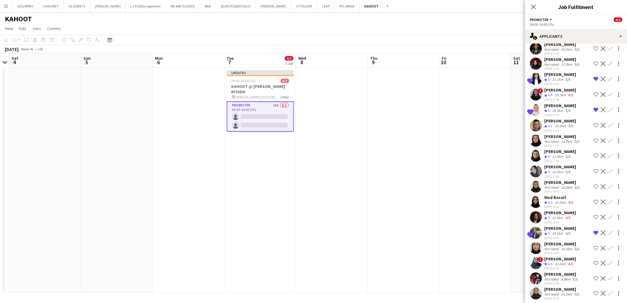
click at [565, 247] on div "14.3km" at bounding box center [567, 249] width 14 height 5
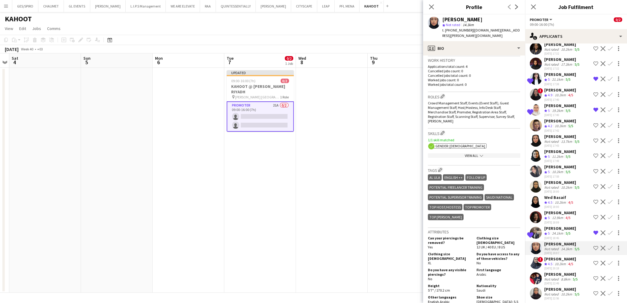
scroll to position [0, 0]
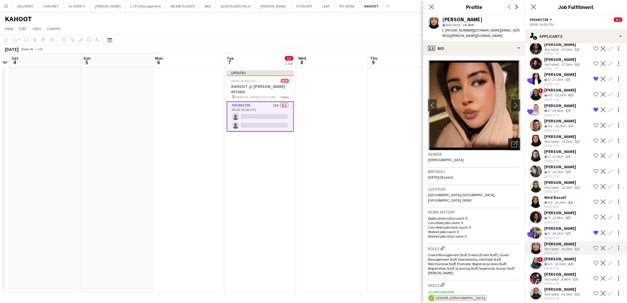
click at [509, 140] on div "Open photos pop-in" at bounding box center [515, 144] width 12 height 12
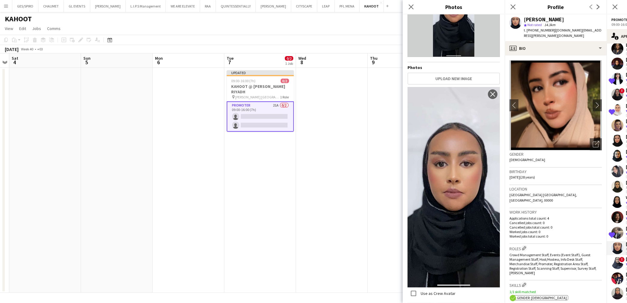
scroll to position [215, 0]
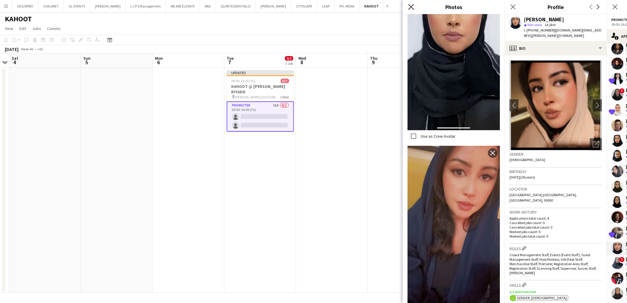
click at [411, 5] on icon "Close pop-in" at bounding box center [411, 7] width 6 height 6
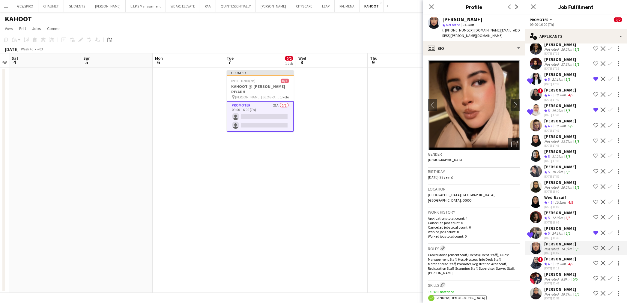
click at [563, 262] on div "10.2km" at bounding box center [561, 264] width 14 height 5
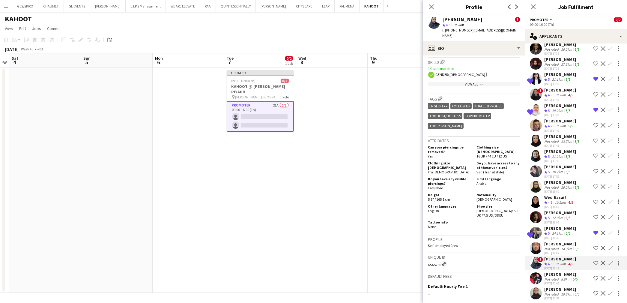
scroll to position [300, 0]
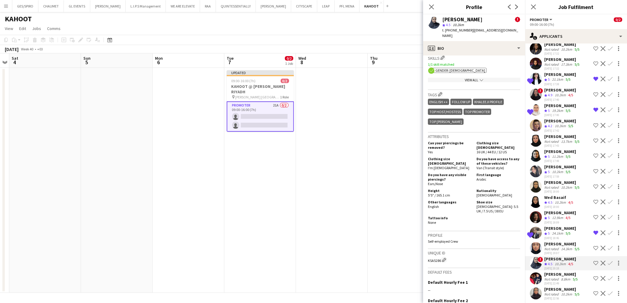
click at [570, 272] on div "Reema Khaled" at bounding box center [562, 274] width 35 height 5
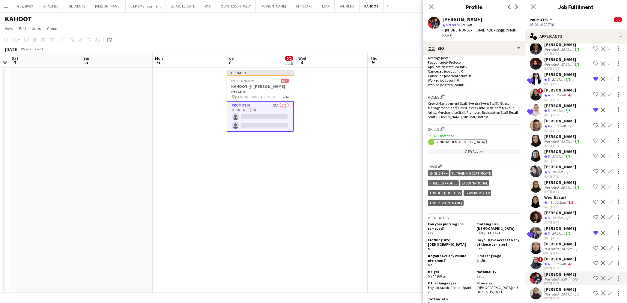
scroll to position [233, 0]
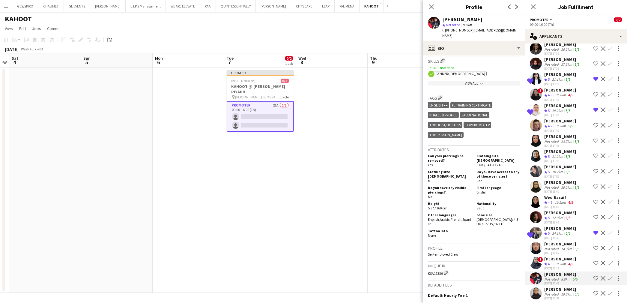
click at [572, 262] on app-skills-label "4/5" at bounding box center [571, 264] width 5 height 5
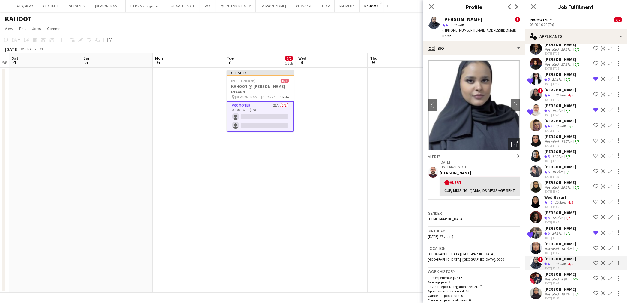
scroll to position [167, 0]
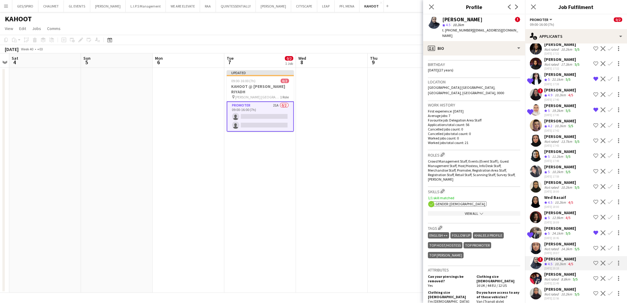
click at [569, 277] on div "8.8km" at bounding box center [566, 279] width 12 height 5
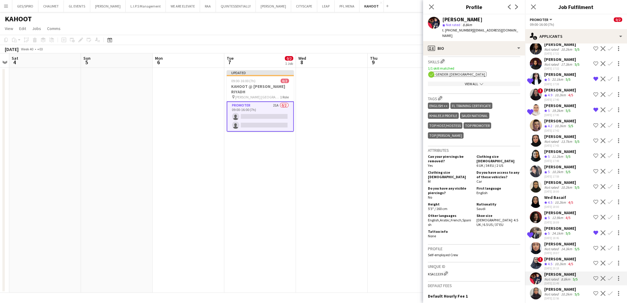
scroll to position [233, 0]
click at [484, 41] on div "profile Bio" at bounding box center [474, 48] width 102 height 14
click at [494, 119] on span "Legal stuff" at bounding box center [485, 121] width 19 height 5
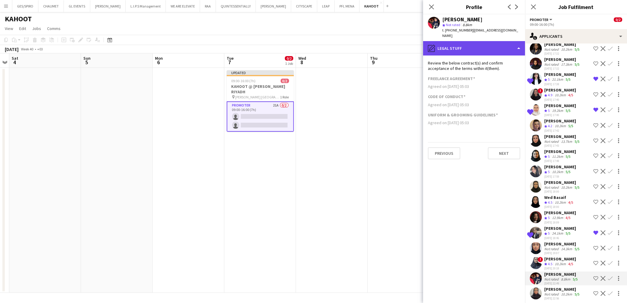
click at [497, 41] on div "pencil4 Legal stuff" at bounding box center [474, 48] width 102 height 14
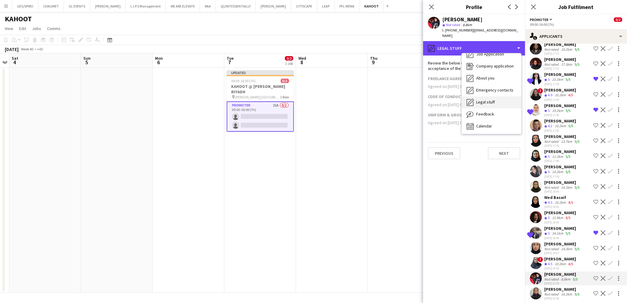
scroll to position [20, 0]
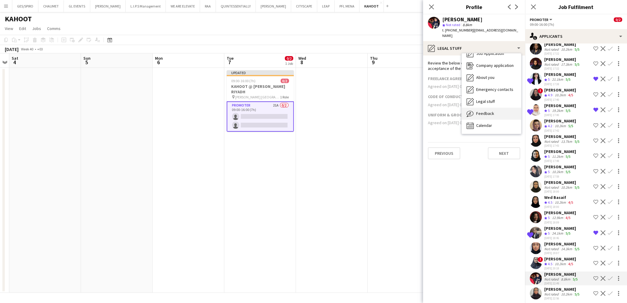
click at [496, 109] on div "Feedback Feedback" at bounding box center [491, 114] width 59 height 12
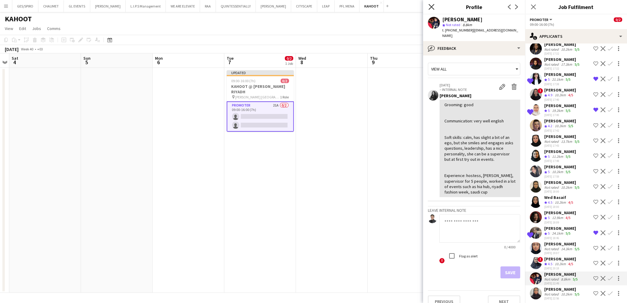
click at [432, 4] on icon "Close pop-in" at bounding box center [432, 7] width 6 height 6
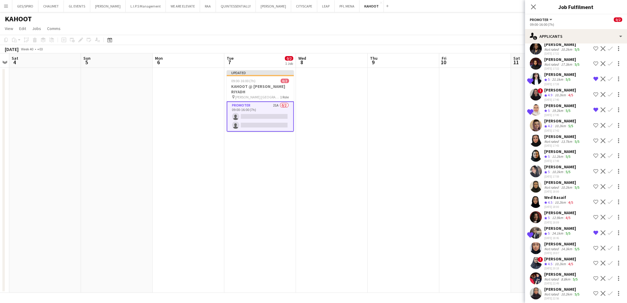
click at [563, 292] on div "10.2km" at bounding box center [567, 294] width 14 height 5
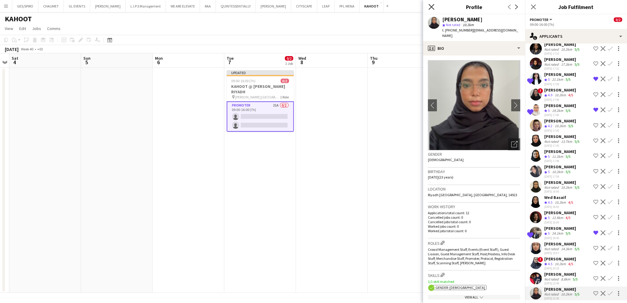
click at [434, 8] on icon "Close pop-in" at bounding box center [432, 7] width 6 height 6
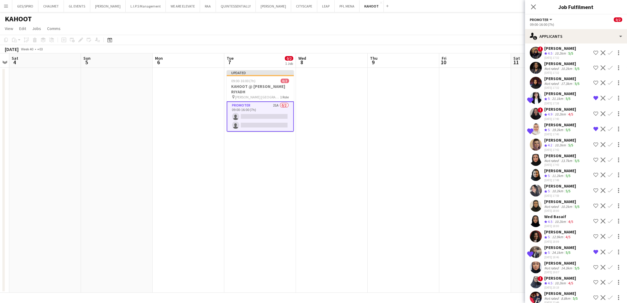
scroll to position [0, 0]
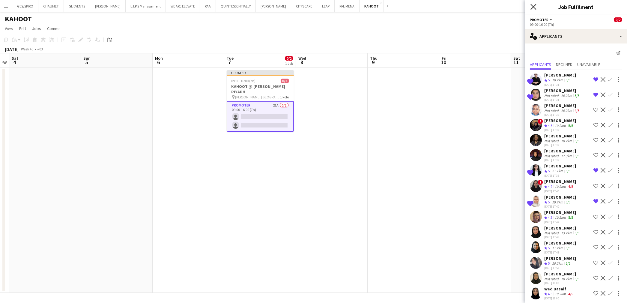
click at [533, 5] on icon "Close pop-in" at bounding box center [534, 7] width 6 height 6
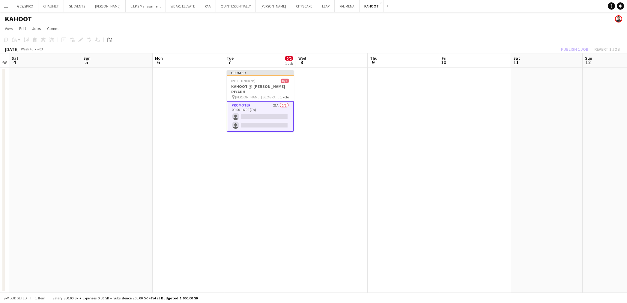
drag, startPoint x: 485, startPoint y: 98, endPoint x: 487, endPoint y: 95, distance: 3.7
click at [485, 97] on app-date-cell at bounding box center [476, 180] width 72 height 225
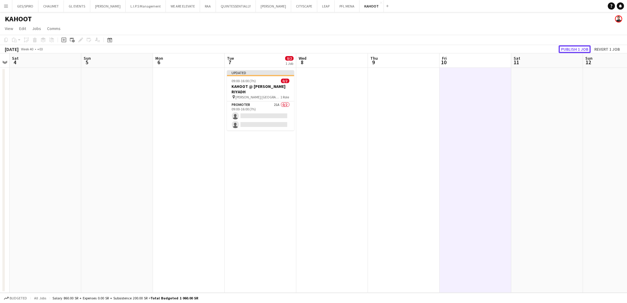
click at [570, 48] on button "Publish 1 job" at bounding box center [575, 49] width 32 height 8
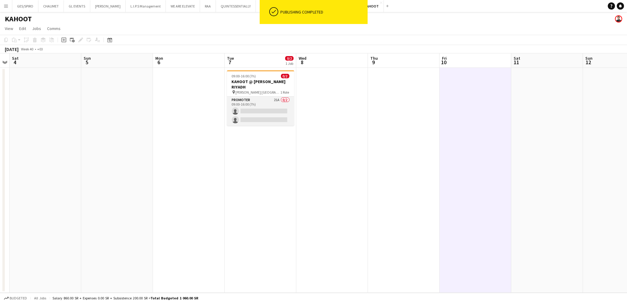
click at [271, 117] on app-card-role "Promoter 21A 0/2 09:00-16:00 (7h) single-neutral-actions single-neutral-actions" at bounding box center [260, 111] width 67 height 29
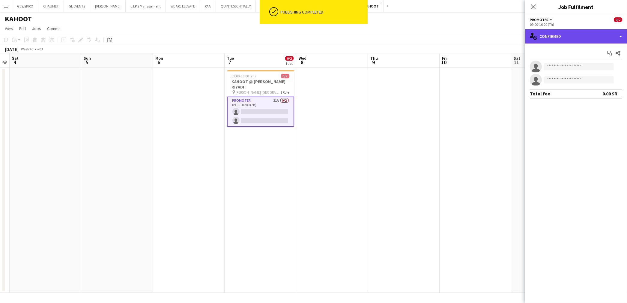
click at [600, 37] on div "single-neutral-actions-check-2 Confirmed" at bounding box center [576, 36] width 102 height 14
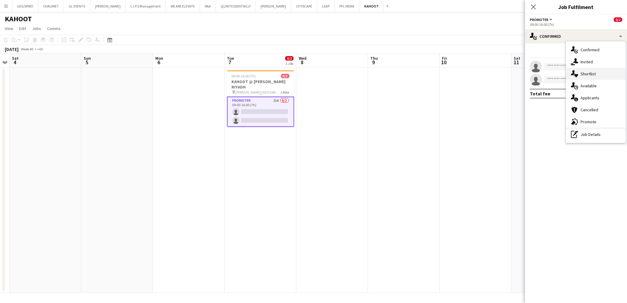
drag, startPoint x: 603, startPoint y: 73, endPoint x: 603, endPoint y: 70, distance: 3.3
click at [603, 73] on div "single-neutral-actions-heart Shortlist" at bounding box center [595, 74] width 59 height 12
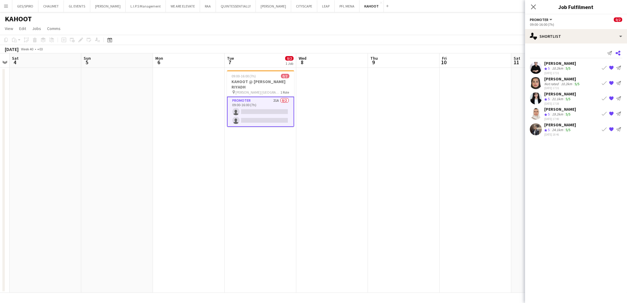
click at [619, 53] on icon at bounding box center [618, 53] width 5 height 5
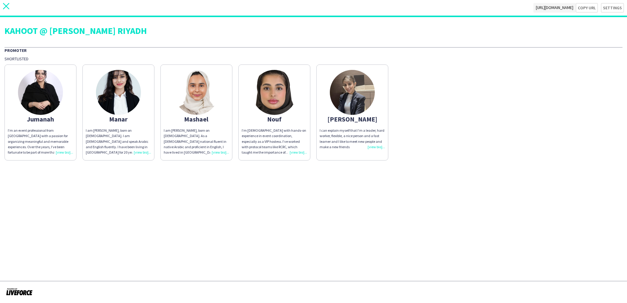
click at [7, 5] on icon at bounding box center [6, 6] width 6 height 6
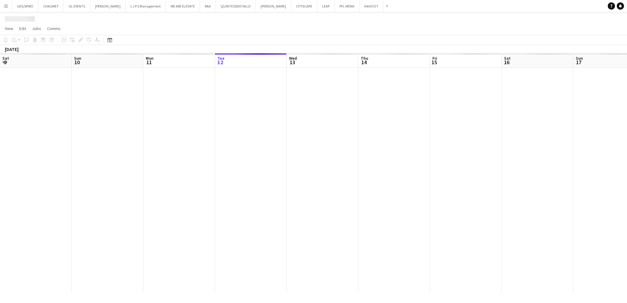
scroll to position [0, 143]
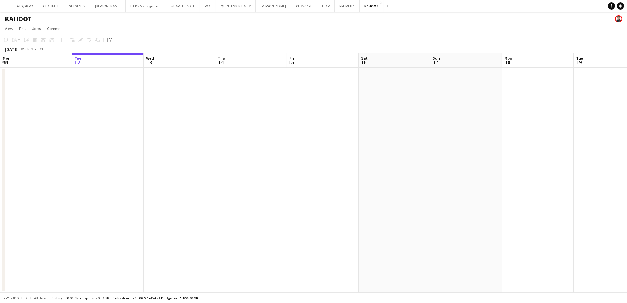
drag, startPoint x: 107, startPoint y: 38, endPoint x: 111, endPoint y: 44, distance: 7.6
click at [107, 38] on icon "Date picker" at bounding box center [109, 40] width 5 height 5
click at [120, 60] on span "AUG 2025" at bounding box center [114, 60] width 11 height 5
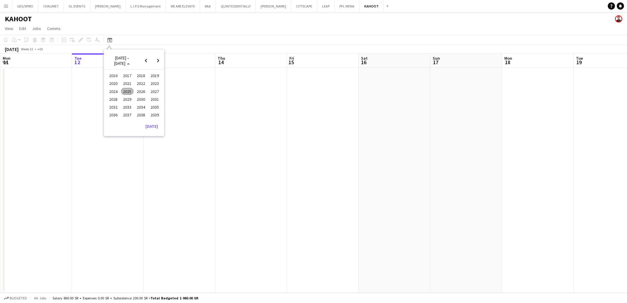
click at [127, 89] on span "2025" at bounding box center [127, 91] width 12 height 7
click at [127, 97] on span "OCT" at bounding box center [127, 99] width 12 height 7
click at [125, 98] on span "8" at bounding box center [126, 99] width 7 height 7
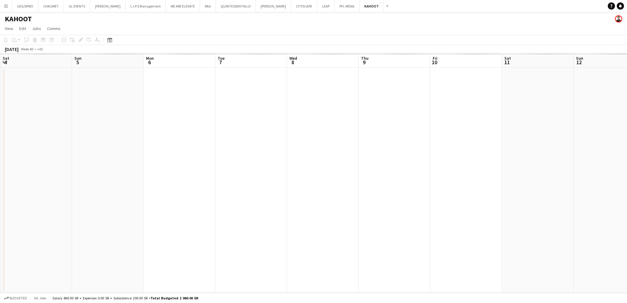
scroll to position [0, 206]
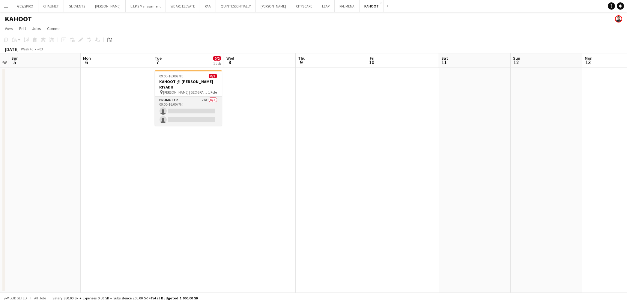
click at [193, 104] on app-card-role "Promoter 21A 0/2 09:00-16:00 (7h) single-neutral-actions single-neutral-actions" at bounding box center [188, 111] width 67 height 29
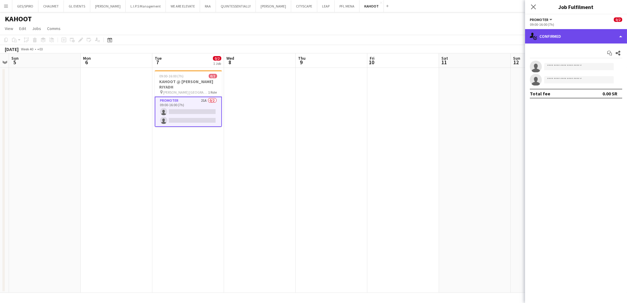
click at [571, 32] on div "single-neutral-actions-check-2 Confirmed" at bounding box center [576, 36] width 102 height 14
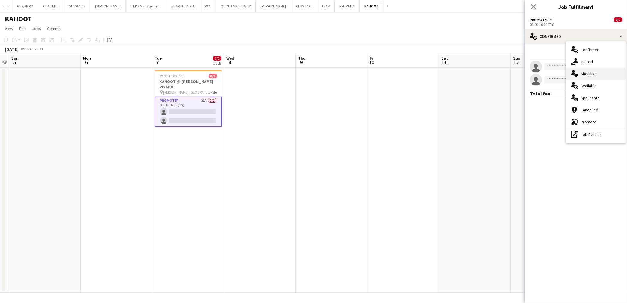
click at [584, 73] on div "single-neutral-actions-heart Shortlist" at bounding box center [595, 74] width 59 height 12
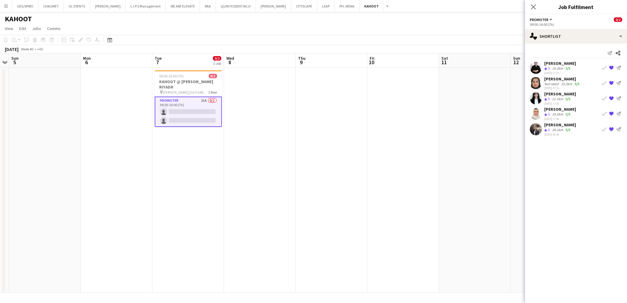
click at [560, 128] on div "24.1km" at bounding box center [558, 130] width 14 height 5
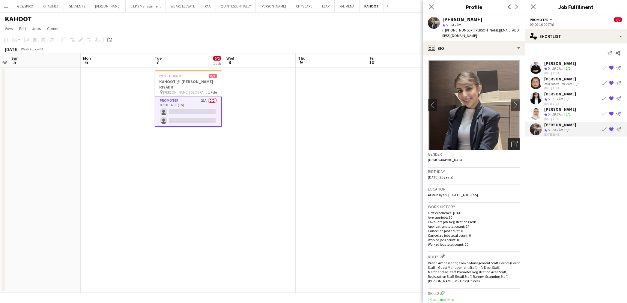
click at [512, 141] on icon "Open photos pop-in" at bounding box center [515, 144] width 6 height 6
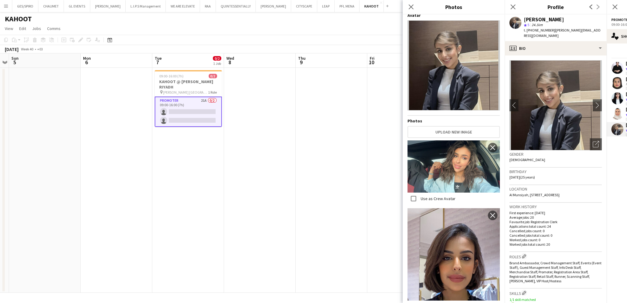
scroll to position [0, 0]
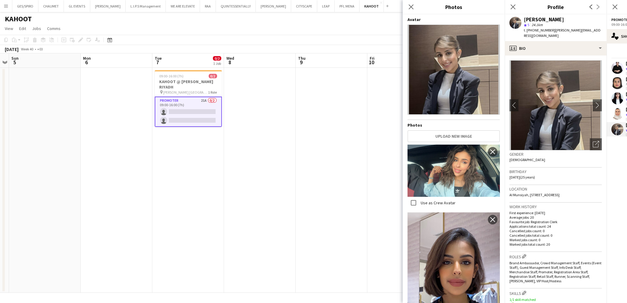
drag, startPoint x: 410, startPoint y: 6, endPoint x: 413, endPoint y: 11, distance: 6.0
click at [410, 7] on icon "Close pop-in" at bounding box center [411, 7] width 5 height 5
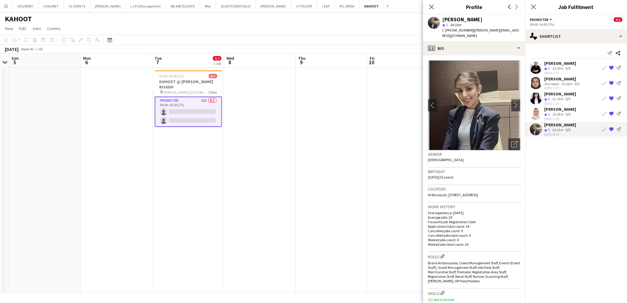
click at [597, 169] on mat-expansion-panel "heart Shortlist Send notification Share Jumanah Alzahrani Crew rating 5 10.2km …" at bounding box center [576, 174] width 102 height 260
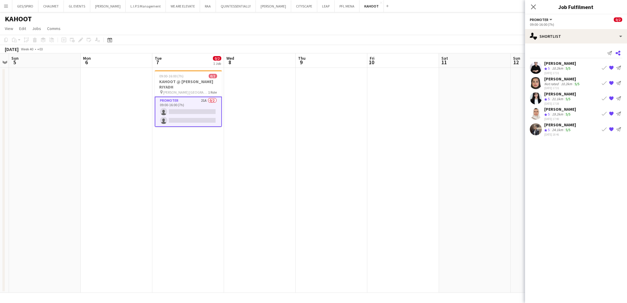
click at [620, 53] on icon at bounding box center [618, 53] width 5 height 5
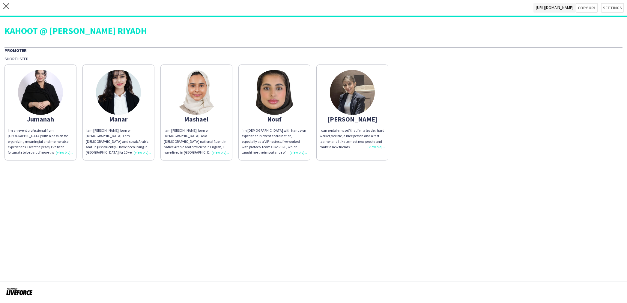
click at [376, 146] on div "I can explain myself that I’m a leader, hard worker, flexible, a nice person an…" at bounding box center [352, 139] width 65 height 22
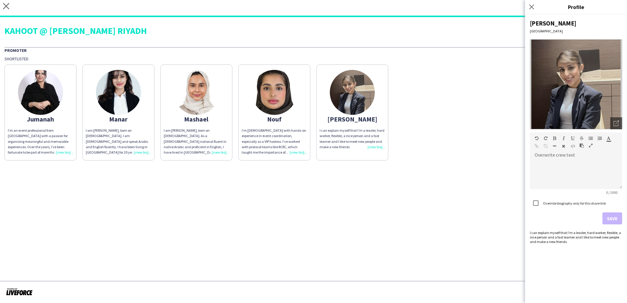
click at [533, 2] on div "Close pop-in" at bounding box center [532, 7] width 15 height 14
click at [533, 5] on icon at bounding box center [532, 7] width 6 height 6
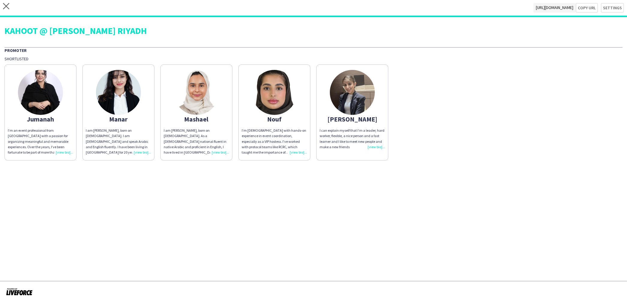
click at [62, 153] on div "I’m an event professional from [GEOGRAPHIC_DATA] with a passion for organizing …" at bounding box center [40, 141] width 65 height 27
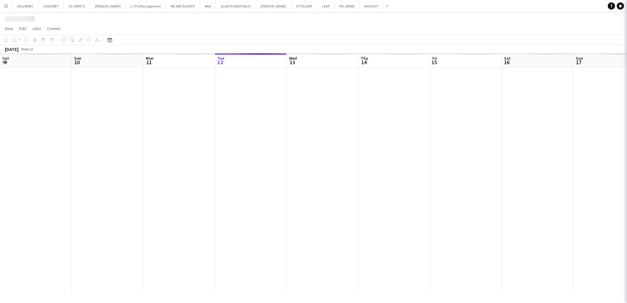
scroll to position [0, 143]
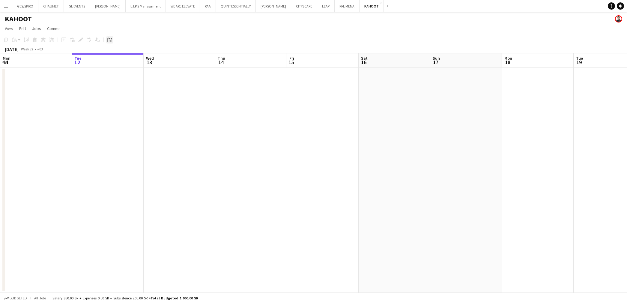
click at [109, 39] on icon at bounding box center [109, 40] width 5 height 5
click at [120, 61] on span "AUG 2025" at bounding box center [114, 60] width 11 height 5
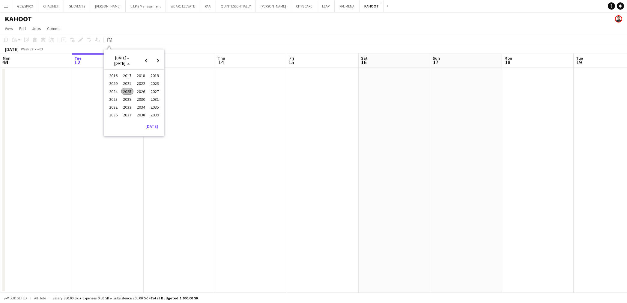
click at [127, 89] on span "2025" at bounding box center [127, 91] width 12 height 7
click at [128, 101] on span "OCT" at bounding box center [127, 99] width 12 height 7
click at [128, 98] on span "8" at bounding box center [126, 99] width 7 height 7
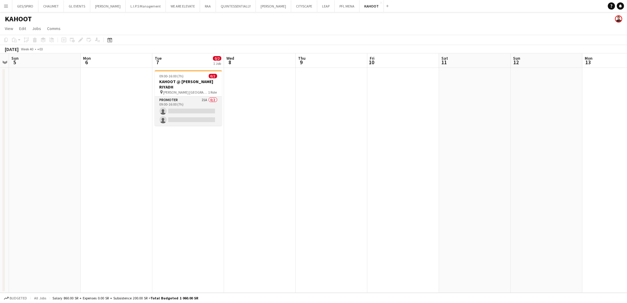
click at [196, 113] on app-card-role "Promoter 21A 0/2 09:00-16:00 (7h) single-neutral-actions single-neutral-actions" at bounding box center [188, 111] width 67 height 29
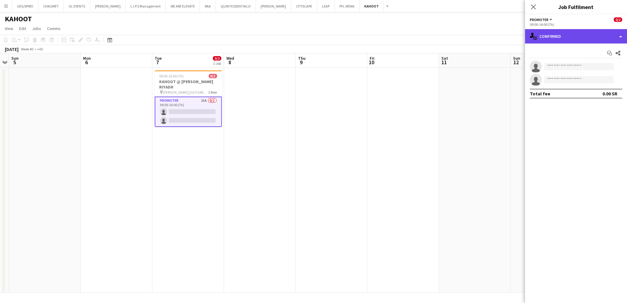
click at [590, 29] on div "single-neutral-actions-check-2 Confirmed" at bounding box center [576, 36] width 102 height 14
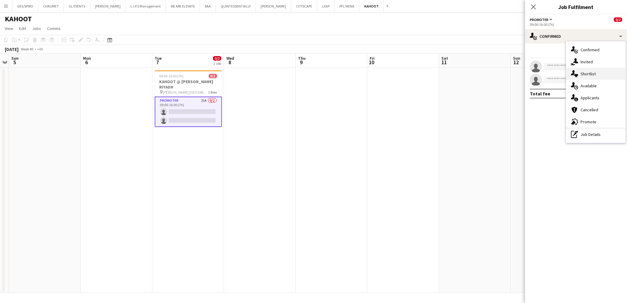
click at [606, 74] on div "single-neutral-actions-heart Shortlist" at bounding box center [595, 74] width 59 height 12
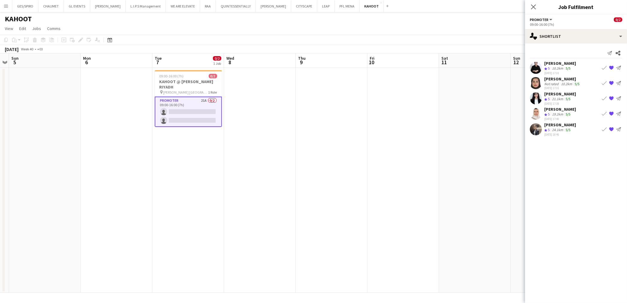
click at [538, 68] on app-user-avatar at bounding box center [536, 68] width 12 height 12
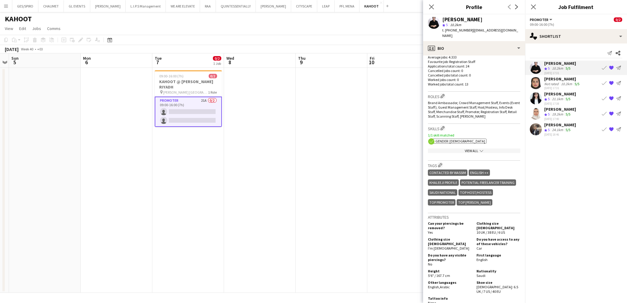
scroll to position [0, 0]
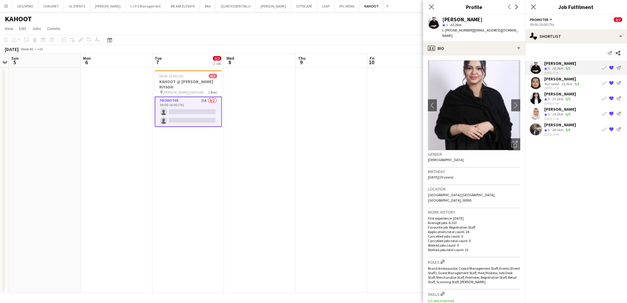
drag, startPoint x: 468, startPoint y: 115, endPoint x: 475, endPoint y: 125, distance: 11.8
drag, startPoint x: 475, startPoint y: 125, endPoint x: 545, endPoint y: 236, distance: 131.4
click at [545, 236] on mat-expansion-panel "heart Shortlist Send notification Share Jumanah Alzahrani Crew rating 5 10.2km …" at bounding box center [576, 174] width 102 height 260
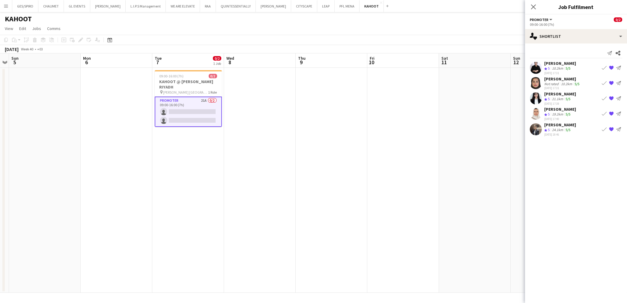
click at [589, 70] on div "Jumanah Alzahrani Crew rating 5 10.2km 5/5 11-08-2025 17:31 Book crew {{ sprite…" at bounding box center [576, 68] width 102 height 14
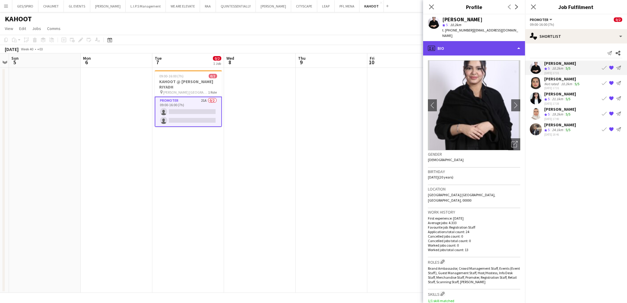
click at [496, 41] on div "profile Bio" at bounding box center [474, 48] width 102 height 14
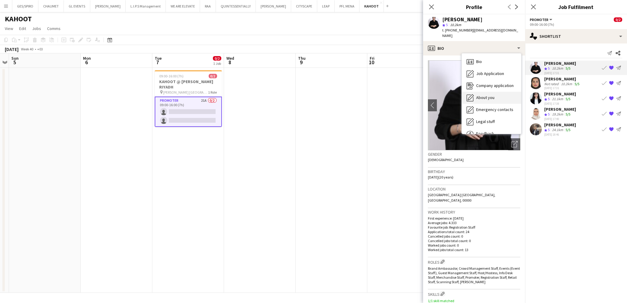
click at [497, 92] on div "About you About you" at bounding box center [491, 98] width 59 height 12
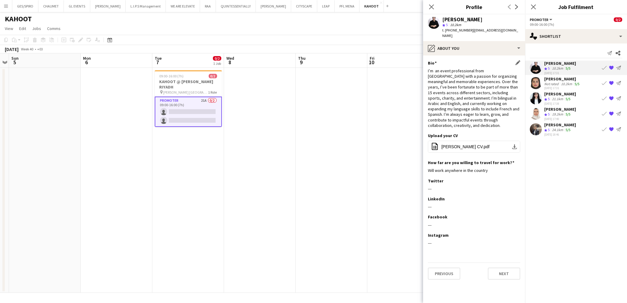
click at [518, 60] on app-icon "Edit this field" at bounding box center [518, 62] width 5 height 5
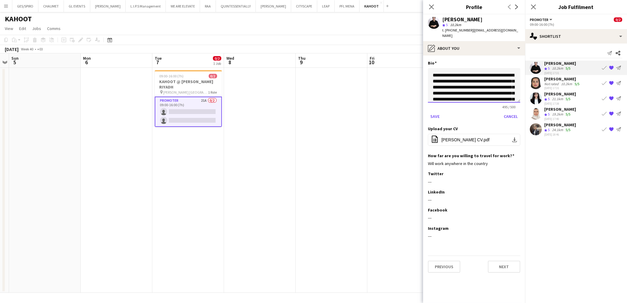
click at [434, 68] on textarea "**********" at bounding box center [474, 85] width 92 height 35
click at [482, 68] on textarea "**********" at bounding box center [474, 85] width 92 height 35
click at [490, 68] on textarea "**********" at bounding box center [474, 85] width 92 height 35
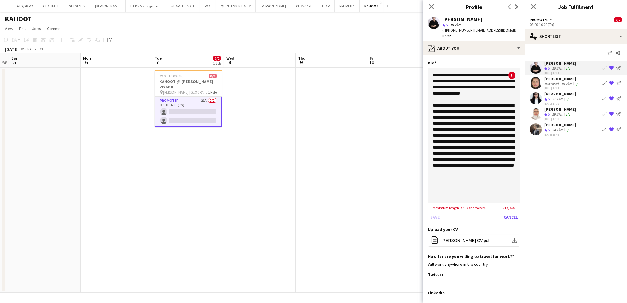
drag, startPoint x: 519, startPoint y: 95, endPoint x: 514, endPoint y: 196, distance: 101.2
click at [514, 196] on textarea "**********" at bounding box center [474, 135] width 92 height 135
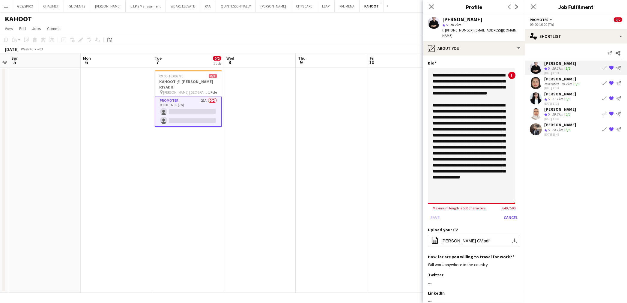
drag, startPoint x: 488, startPoint y: 149, endPoint x: 506, endPoint y: 196, distance: 50.5
click at [506, 196] on textarea "**********" at bounding box center [471, 136] width 87 height 136
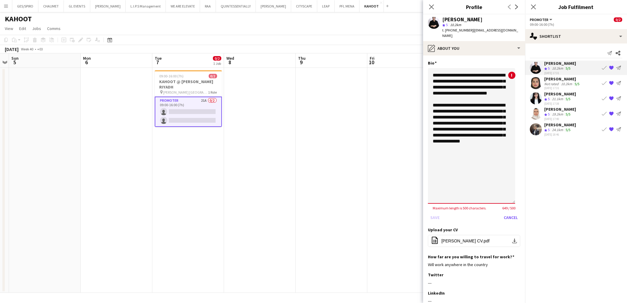
scroll to position [0, 0]
click at [464, 94] on textarea "**********" at bounding box center [471, 136] width 87 height 136
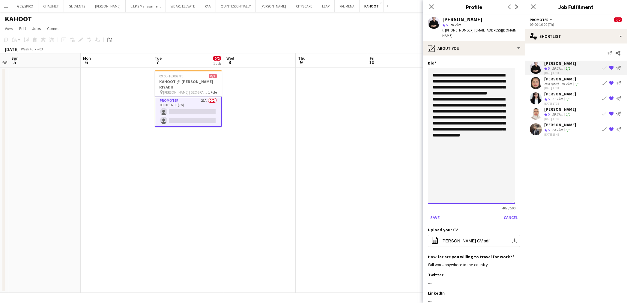
drag, startPoint x: 484, startPoint y: 95, endPoint x: 446, endPoint y: 100, distance: 38.8
click at [446, 100] on textarea "**********" at bounding box center [471, 136] width 87 height 136
type textarea "**********"
click at [431, 7] on icon "Close pop-in" at bounding box center [432, 7] width 6 height 6
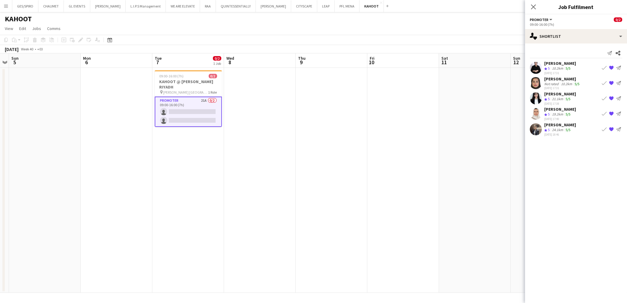
click at [568, 65] on div "[PERSON_NAME]" at bounding box center [561, 63] width 32 height 5
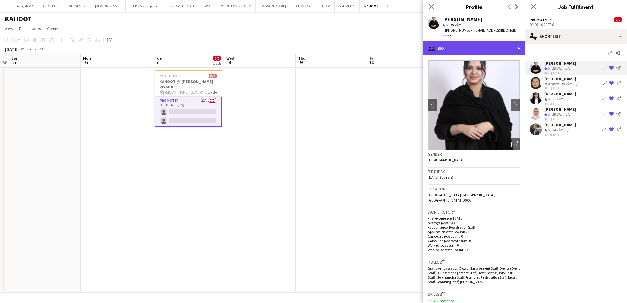
drag, startPoint x: 479, startPoint y: 41, endPoint x: 492, endPoint y: 55, distance: 19.1
click at [480, 41] on div "profile Bio" at bounding box center [474, 48] width 102 height 14
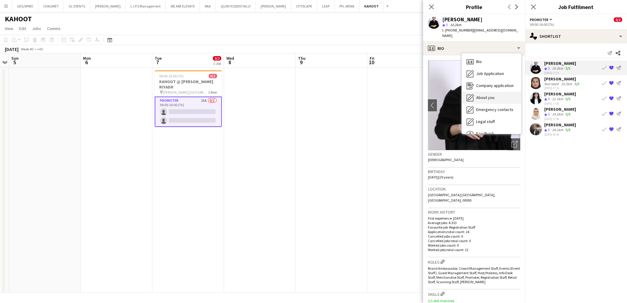
click at [491, 95] on span "About you" at bounding box center [485, 97] width 18 height 5
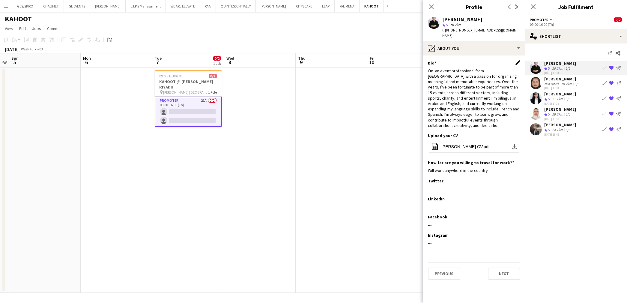
click at [519, 60] on app-icon "Edit this field" at bounding box center [518, 62] width 5 height 5
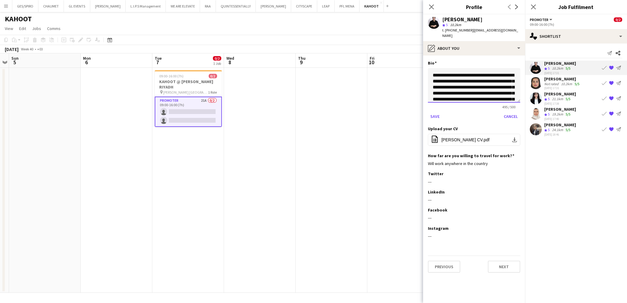
click at [433, 68] on textarea "**********" at bounding box center [474, 85] width 92 height 35
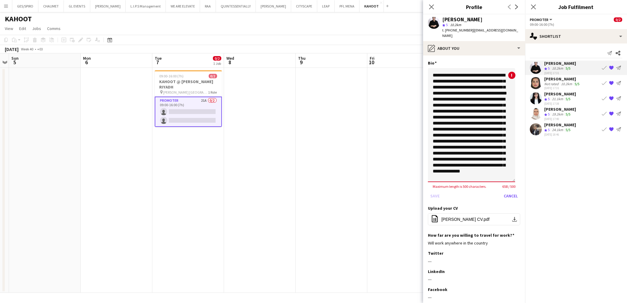
drag, startPoint x: 519, startPoint y: 95, endPoint x: 527, endPoint y: 175, distance: 80.2
click at [526, 175] on body "Menu Boards Boards Boards All jobs Status Workforce Workforce My Workforce Recr…" at bounding box center [313, 151] width 627 height 303
drag, startPoint x: 485, startPoint y: 78, endPoint x: 459, endPoint y: 85, distance: 26.4
click at [459, 85] on textarea "**********" at bounding box center [471, 125] width 87 height 114
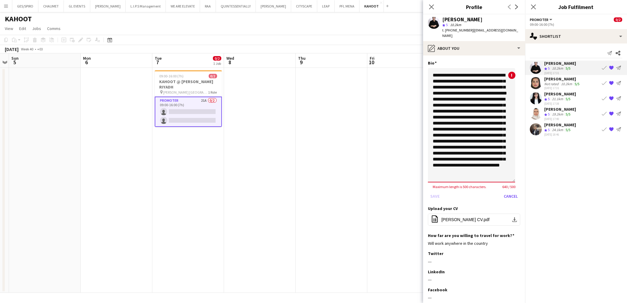
scroll to position [14, 0]
click at [500, 107] on textarea "**********" at bounding box center [471, 125] width 87 height 114
click at [502, 110] on textarea "**********" at bounding box center [471, 125] width 87 height 114
drag, startPoint x: 488, startPoint y: 121, endPoint x: 515, endPoint y: 208, distance: 90.9
click at [515, 208] on app-section-data-types "**********" at bounding box center [474, 180] width 102 height 248
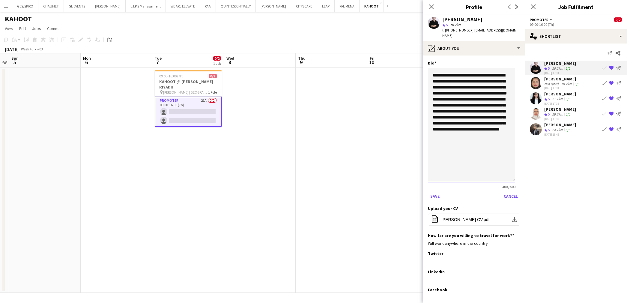
scroll to position [0, 0]
type textarea "**********"
click at [439, 191] on button "Save" at bounding box center [435, 196] width 14 height 10
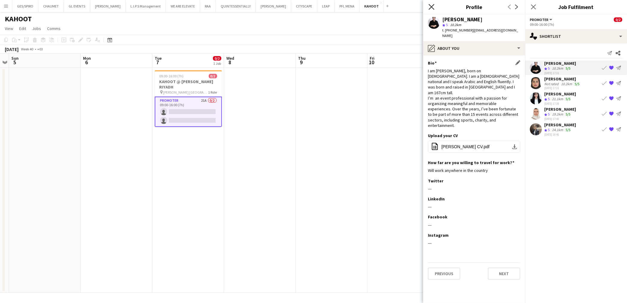
click at [431, 6] on icon at bounding box center [432, 7] width 6 height 6
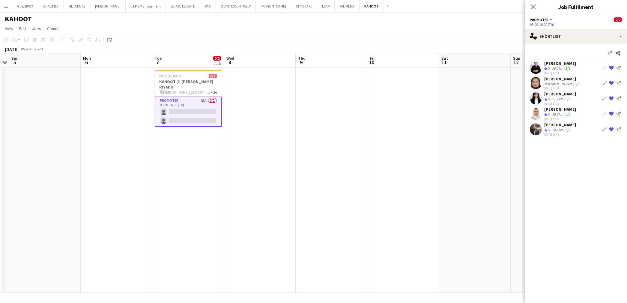
click at [566, 82] on div "10.2km" at bounding box center [567, 84] width 14 height 5
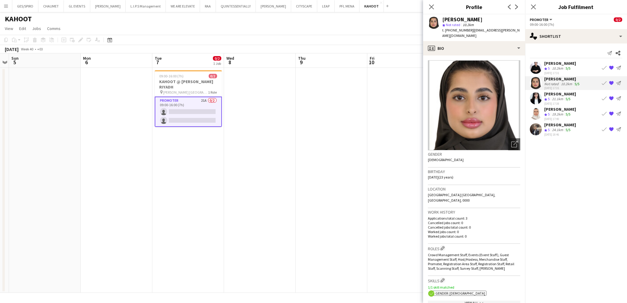
click at [569, 128] on app-skills-label "5/5" at bounding box center [568, 130] width 5 height 5
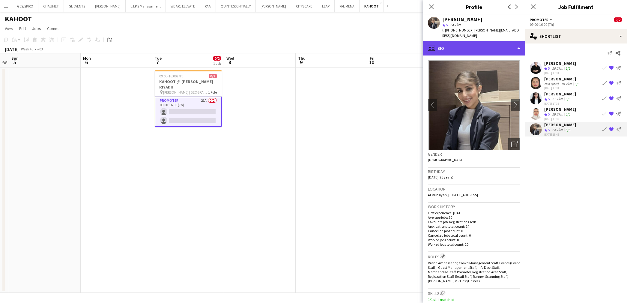
click at [485, 41] on div "profile Bio" at bounding box center [474, 48] width 102 height 14
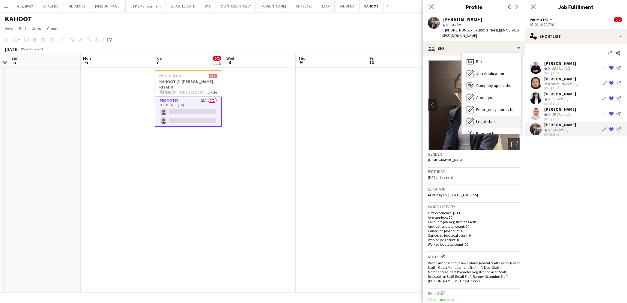
click at [492, 119] on span "Legal stuff" at bounding box center [485, 121] width 19 height 5
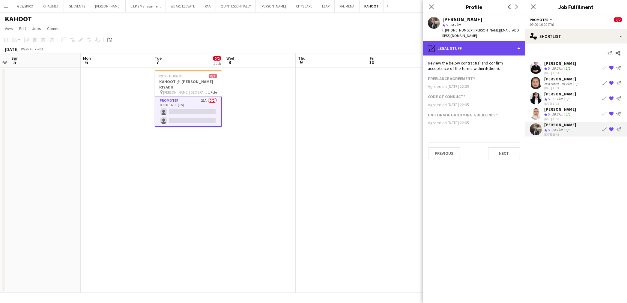
click at [475, 41] on div "pencil4 Legal stuff" at bounding box center [474, 48] width 102 height 14
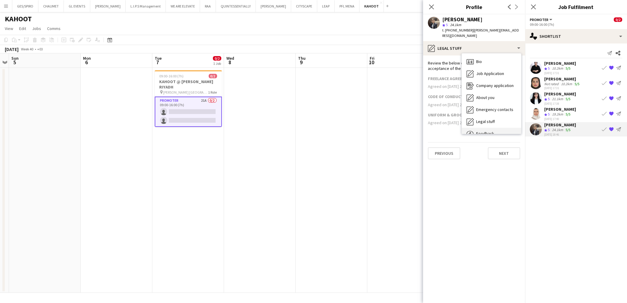
click at [482, 128] on div "Feedback Feedback" at bounding box center [491, 134] width 59 height 12
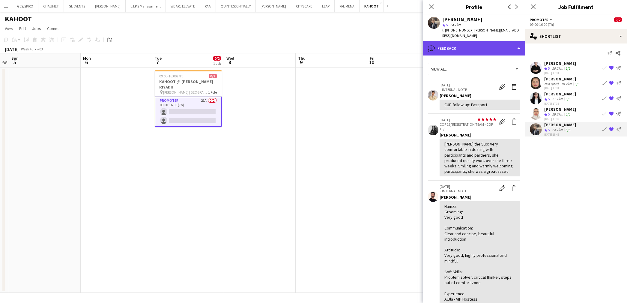
click at [472, 45] on div "bubble-pencil Feedback" at bounding box center [474, 48] width 102 height 14
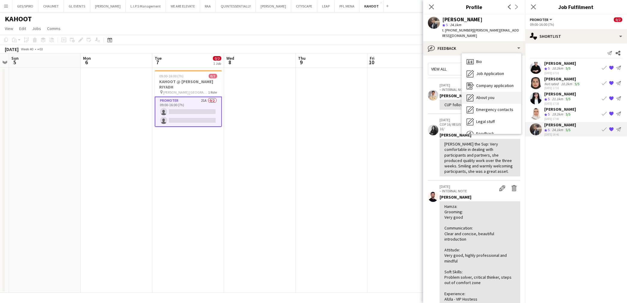
click at [502, 92] on div "About you About you" at bounding box center [491, 98] width 59 height 12
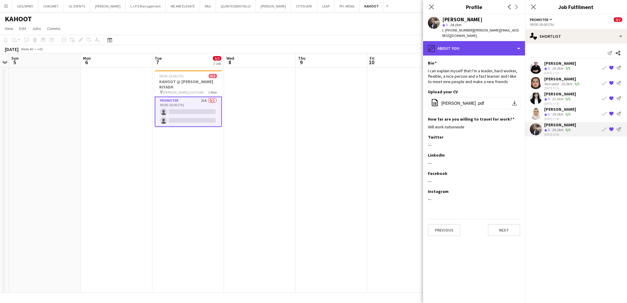
click at [484, 41] on div "pencil4 About you" at bounding box center [474, 48] width 102 height 14
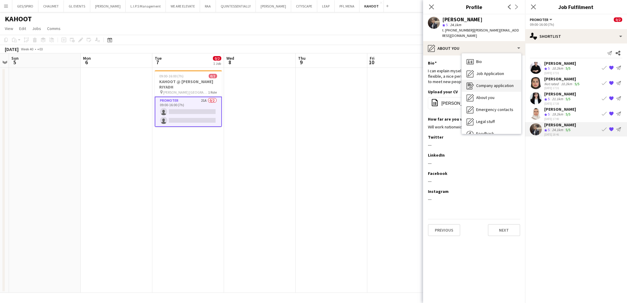
click at [492, 83] on span "Company application" at bounding box center [495, 85] width 38 height 5
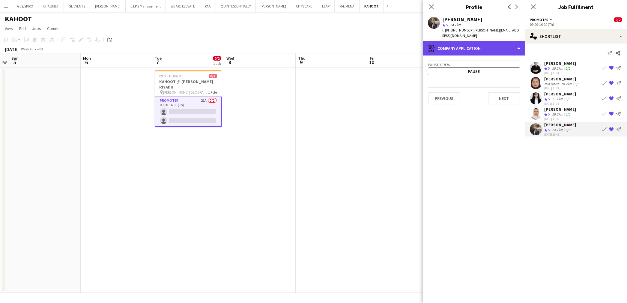
click at [479, 41] on div "register Company application" at bounding box center [474, 48] width 102 height 14
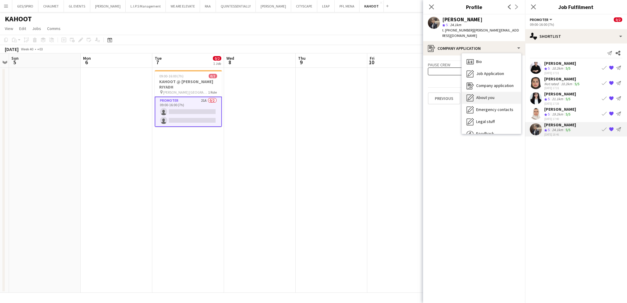
click at [498, 92] on div "About you About you" at bounding box center [491, 98] width 59 height 12
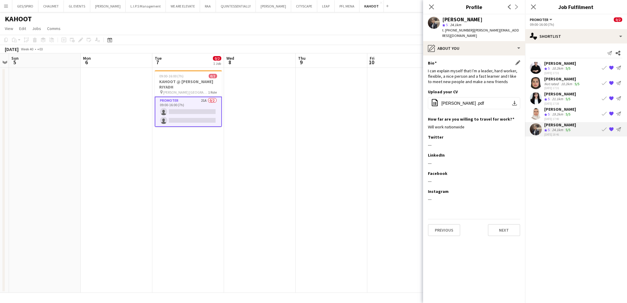
click at [516, 60] on app-icon "Edit this field" at bounding box center [518, 62] width 5 height 5
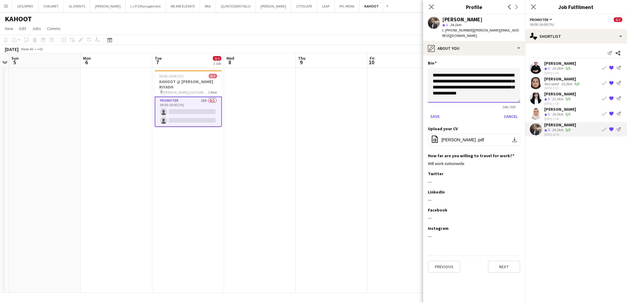
click at [433, 69] on textarea "**********" at bounding box center [474, 85] width 92 height 35
click at [494, 77] on textarea "**********" at bounding box center [474, 85] width 92 height 35
click at [490, 70] on textarea "**********" at bounding box center [474, 85] width 92 height 35
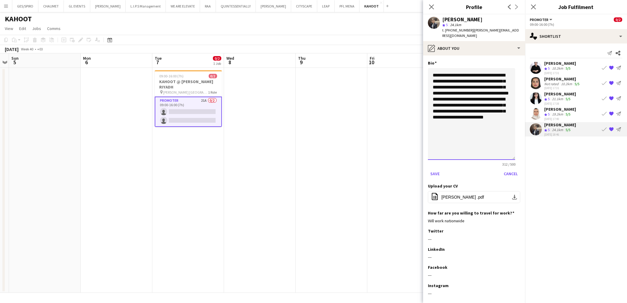
drag, startPoint x: 520, startPoint y: 94, endPoint x: 519, endPoint y: 151, distance: 57.3
click at [519, 151] on app-section-data-types "**********" at bounding box center [474, 180] width 102 height 248
click at [433, 100] on textarea "**********" at bounding box center [471, 114] width 87 height 92
click at [472, 130] on textarea "**********" at bounding box center [471, 114] width 87 height 92
click at [480, 71] on textarea "**********" at bounding box center [471, 114] width 87 height 92
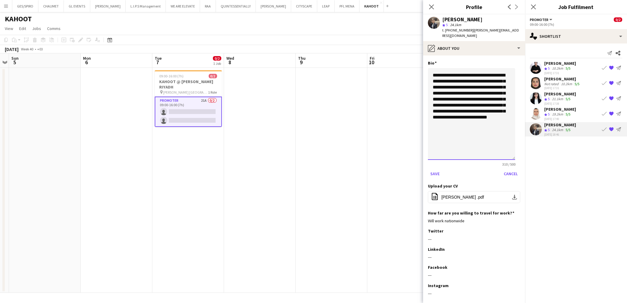
click at [493, 95] on textarea "**********" at bounding box center [471, 114] width 87 height 92
click at [481, 118] on textarea "**********" at bounding box center [471, 114] width 87 height 92
type textarea "**********"
click at [433, 169] on button "Save" at bounding box center [435, 174] width 14 height 10
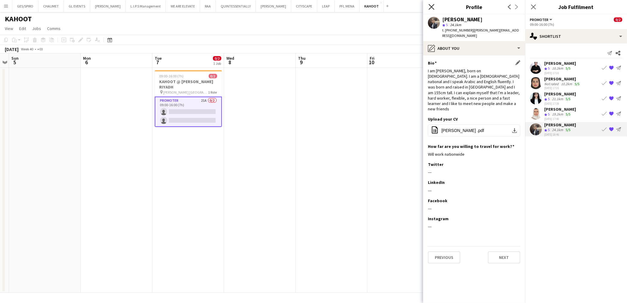
click at [431, 7] on icon at bounding box center [432, 7] width 6 height 6
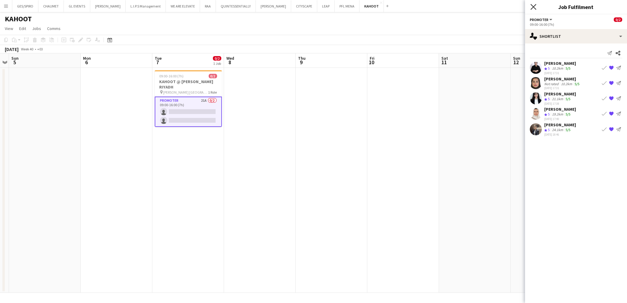
click at [533, 7] on icon at bounding box center [534, 7] width 6 height 6
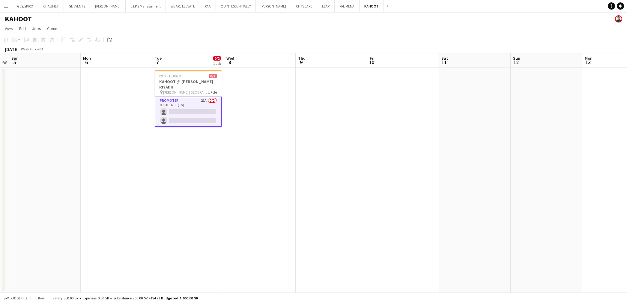
click at [187, 114] on app-card-role "Promoter 21A 0/2 09:00-16:00 (7h) single-neutral-actions single-neutral-actions" at bounding box center [188, 112] width 67 height 30
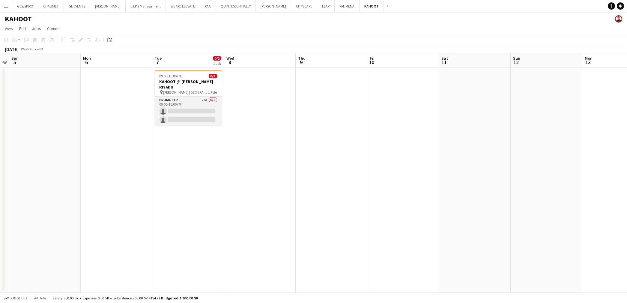
click at [194, 113] on app-card-role "Promoter 21A 0/2 09:00-16:00 (7h) single-neutral-actions single-neutral-actions" at bounding box center [188, 111] width 67 height 29
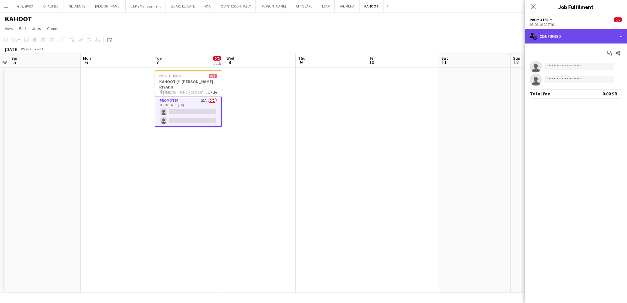
click at [577, 34] on div "single-neutral-actions-check-2 Confirmed" at bounding box center [576, 36] width 102 height 14
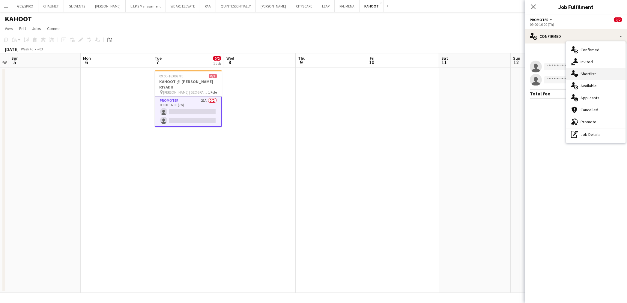
click at [590, 74] on div "single-neutral-actions-heart Shortlist" at bounding box center [595, 74] width 59 height 12
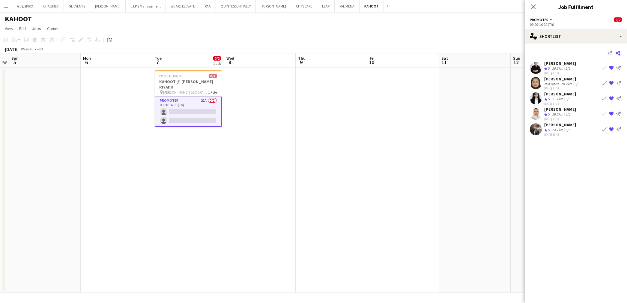
click at [620, 53] on icon "Share" at bounding box center [618, 53] width 5 height 5
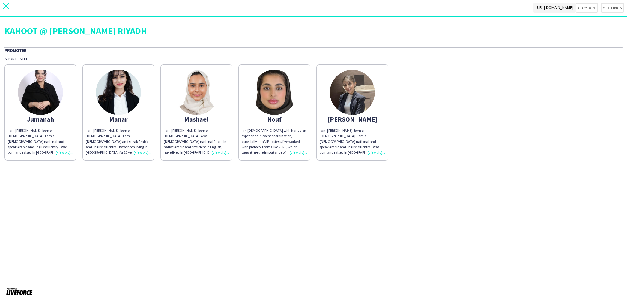
click at [7, 8] on icon "close" at bounding box center [6, 6] width 6 height 6
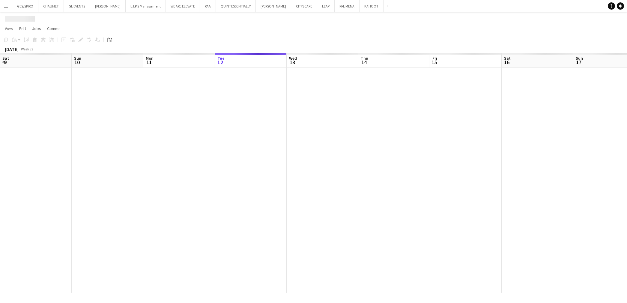
scroll to position [0, 143]
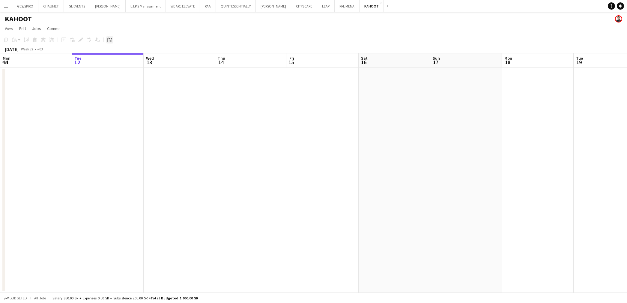
click at [111, 39] on icon at bounding box center [109, 40] width 5 height 5
click at [125, 63] on span "Choose month and year" at bounding box center [117, 60] width 20 height 14
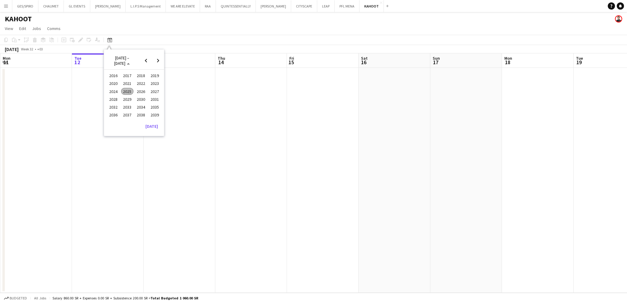
click at [127, 89] on span "2025" at bounding box center [127, 91] width 12 height 7
click at [124, 99] on span "OCT" at bounding box center [127, 99] width 12 height 7
click at [124, 98] on span "8" at bounding box center [126, 99] width 7 height 7
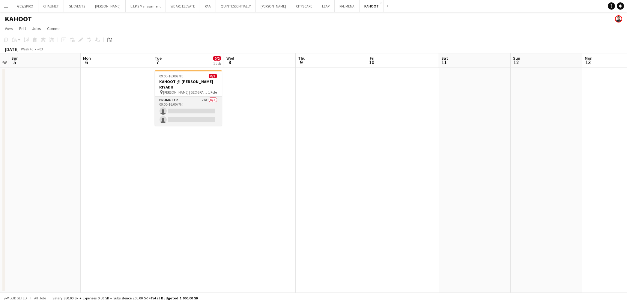
drag, startPoint x: 195, startPoint y: 109, endPoint x: 214, endPoint y: 112, distance: 19.2
click at [195, 109] on app-card-role "Promoter 21A 0/2 09:00-16:00 (7h) single-neutral-actions single-neutral-actions" at bounding box center [188, 111] width 67 height 29
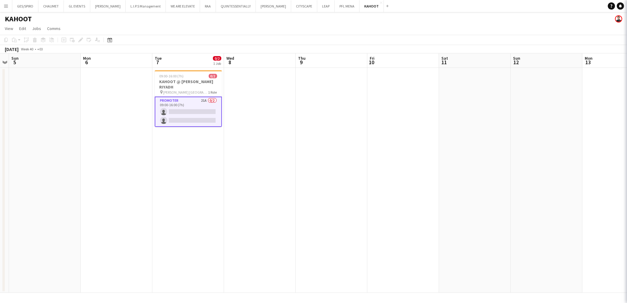
scroll to position [0, 206]
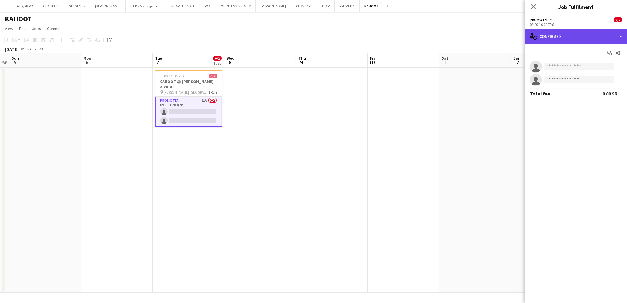
click at [591, 38] on div "single-neutral-actions-check-2 Confirmed" at bounding box center [576, 36] width 102 height 14
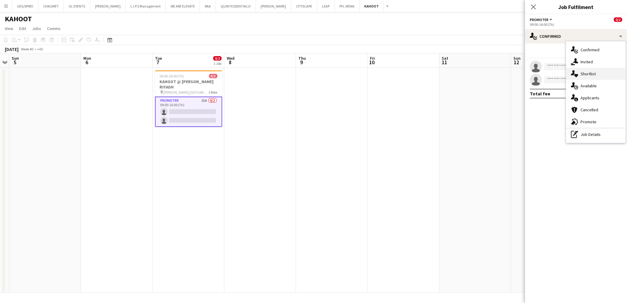
click at [595, 72] on div "single-neutral-actions-heart Shortlist" at bounding box center [595, 74] width 59 height 12
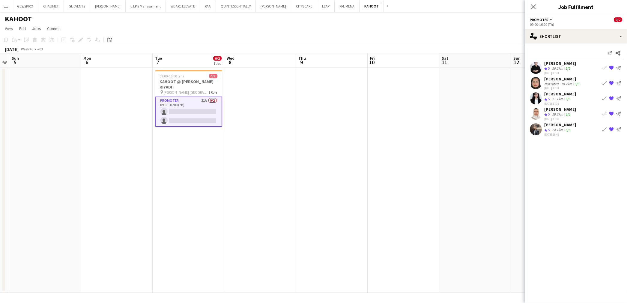
click at [566, 74] on div "11-08-2025 17:31" at bounding box center [561, 73] width 32 height 4
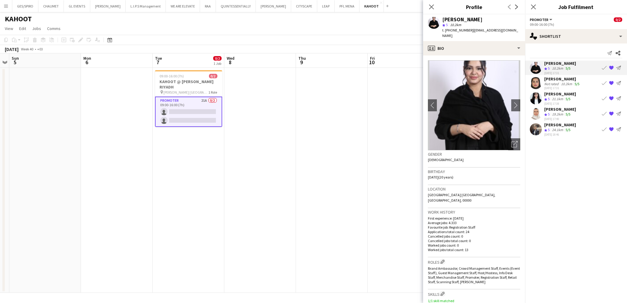
click at [572, 83] on div "10.2km" at bounding box center [567, 84] width 14 height 5
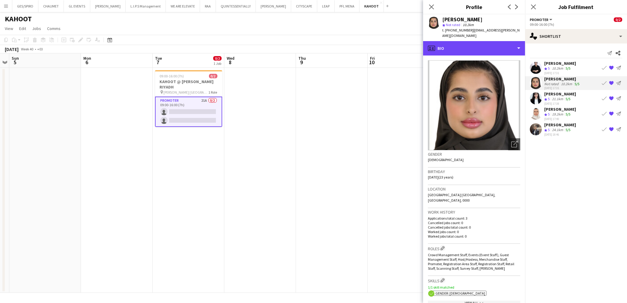
click at [494, 47] on div "profile Bio" at bounding box center [474, 48] width 102 height 14
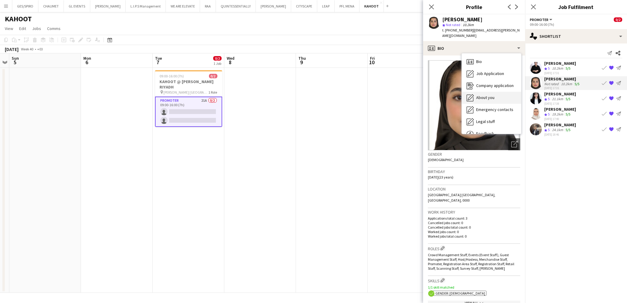
click at [501, 92] on div "About you About you" at bounding box center [491, 98] width 59 height 12
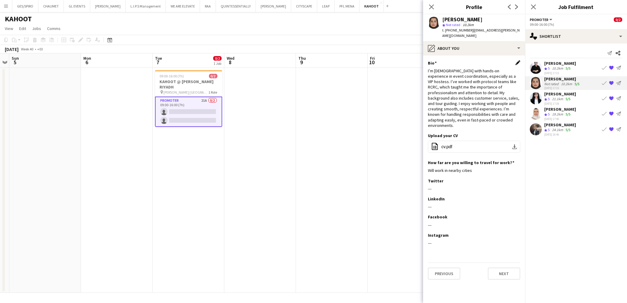
click at [518, 60] on app-icon "Edit this field" at bounding box center [518, 62] width 5 height 5
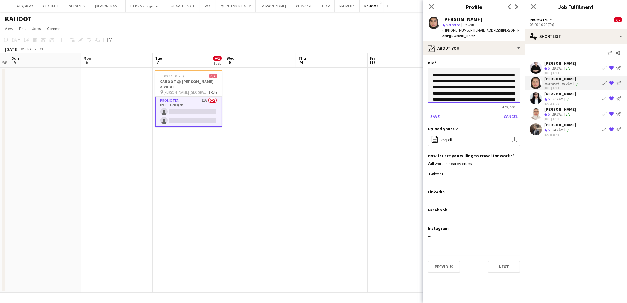
click at [432, 71] on textarea "**********" at bounding box center [474, 85] width 92 height 35
click at [493, 68] on textarea "**********" at bounding box center [474, 85] width 92 height 35
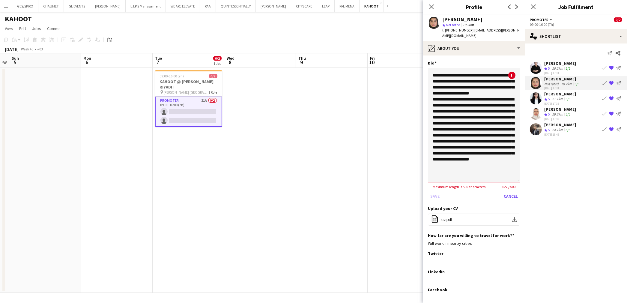
drag, startPoint x: 520, startPoint y: 96, endPoint x: 523, endPoint y: 176, distance: 79.6
click at [523, 176] on app-section-data-types "**********" at bounding box center [474, 180] width 102 height 248
drag, startPoint x: 465, startPoint y: 99, endPoint x: 454, endPoint y: 94, distance: 12.2
click at [454, 94] on textarea "**********" at bounding box center [474, 125] width 92 height 114
click at [492, 106] on textarea "**********" at bounding box center [474, 125] width 92 height 114
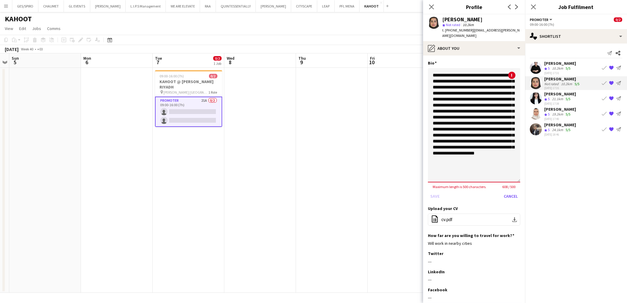
click at [494, 120] on textarea "**********" at bounding box center [474, 125] width 92 height 114
drag, startPoint x: 457, startPoint y: 92, endPoint x: 469, endPoint y: 128, distance: 37.5
click at [469, 128] on textarea "**********" at bounding box center [474, 125] width 92 height 114
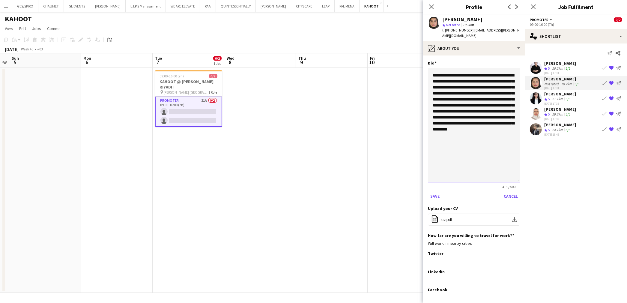
click at [487, 109] on textarea "**********" at bounding box center [474, 125] width 92 height 114
click at [487, 101] on textarea "**********" at bounding box center [474, 125] width 92 height 114
click at [491, 106] on textarea "**********" at bounding box center [474, 125] width 92 height 114
click at [477, 113] on textarea "**********" at bounding box center [474, 125] width 92 height 114
click at [452, 123] on textarea "**********" at bounding box center [474, 125] width 92 height 114
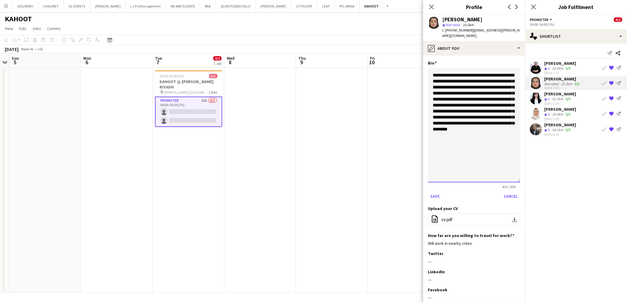
click at [470, 132] on textarea "**********" at bounding box center [474, 125] width 92 height 114
type textarea "**********"
click at [440, 191] on button "Save" at bounding box center [435, 196] width 14 height 10
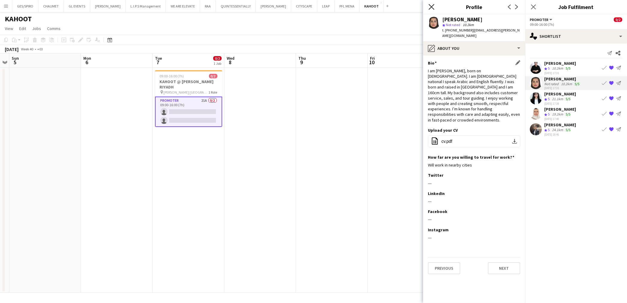
click at [431, 7] on icon at bounding box center [432, 7] width 6 height 6
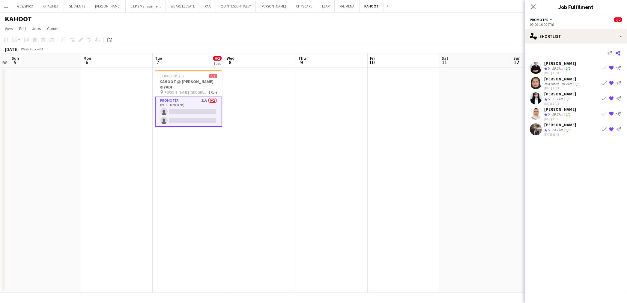
click at [618, 53] on icon at bounding box center [618, 53] width 5 height 5
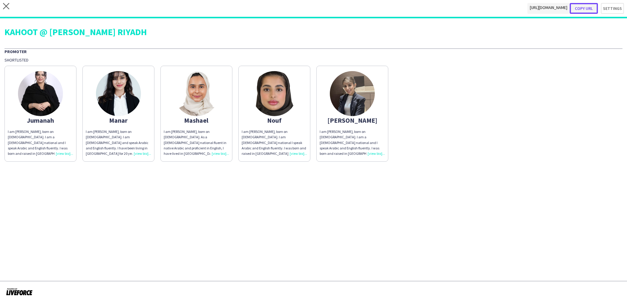
click at [590, 7] on button "Copy url" at bounding box center [584, 8] width 28 height 11
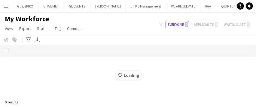
click at [175, 71] on div "Loading" at bounding box center [128, 71] width 256 height 52
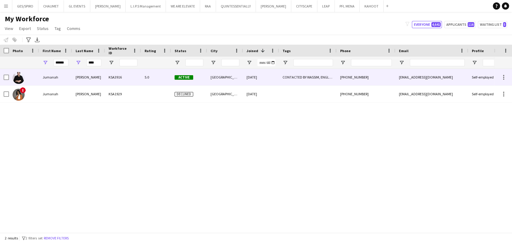
click at [121, 82] on div "KSA3916" at bounding box center [123, 77] width 36 height 17
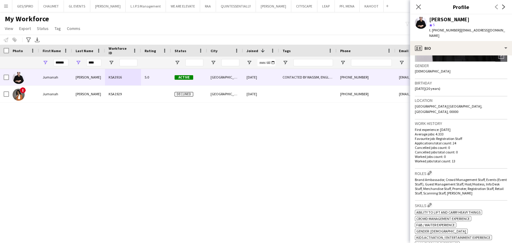
scroll to position [300, 0]
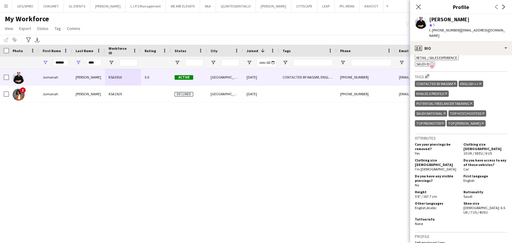
click at [372, 28] on div "My Workforce View Views Default view Basic Export View TAGS Test New view Updat…" at bounding box center [256, 24] width 512 height 20
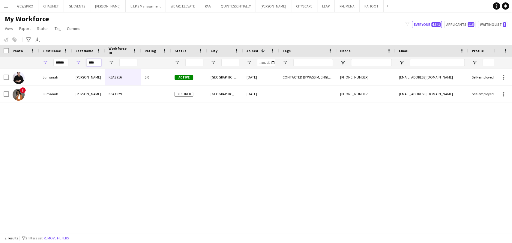
drag, startPoint x: 98, startPoint y: 62, endPoint x: 62, endPoint y: 65, distance: 36.4
click at [62, 65] on div "****** ****" at bounding box center [303, 63] width 607 height 12
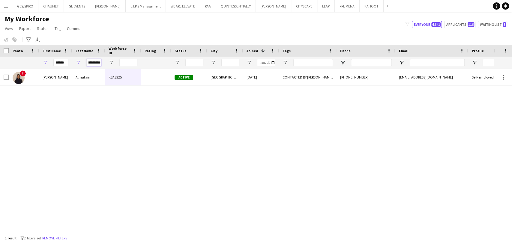
type input "*********"
click at [64, 62] on input "******" at bounding box center [60, 62] width 15 height 7
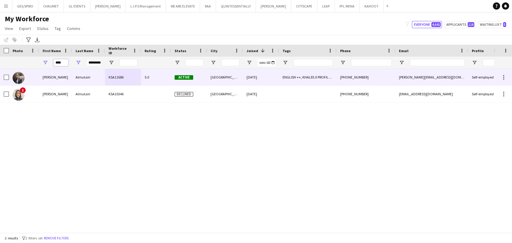
type input "****"
click at [75, 75] on div "Almutairi" at bounding box center [88, 77] width 33 height 17
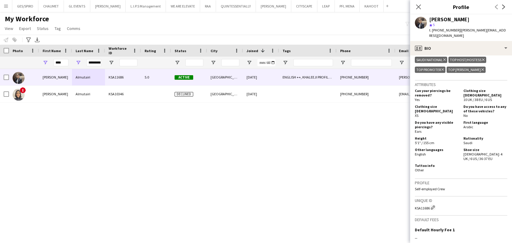
scroll to position [300, 0]
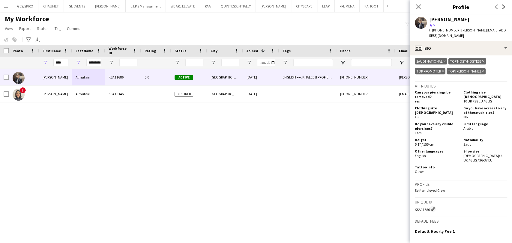
click at [362, 37] on div "Notify workforce Add to tag Select at least one crew to tag him or her. Advance…" at bounding box center [256, 40] width 512 height 10
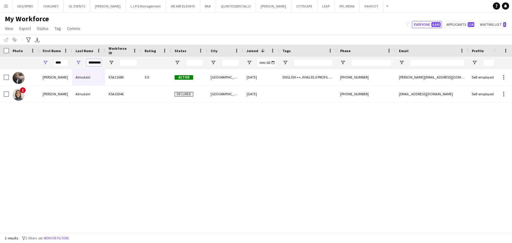
click at [99, 61] on input "*********" at bounding box center [93, 62] width 15 height 7
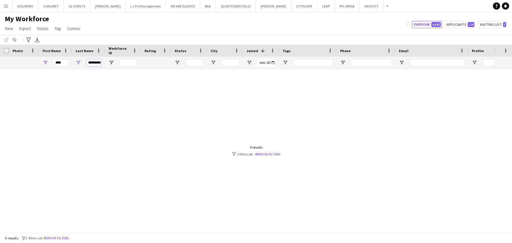
scroll to position [0, 2]
type input "*********"
click at [61, 59] on input "****" at bounding box center [60, 62] width 15 height 7
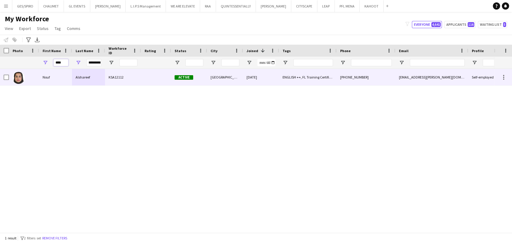
type input "****"
click at [84, 76] on div "Alshareef" at bounding box center [88, 77] width 33 height 17
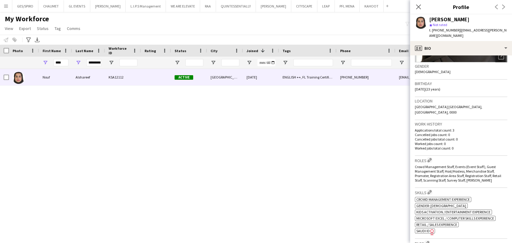
scroll to position [100, 0]
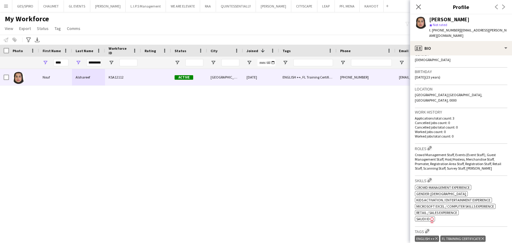
click at [454, 93] on span "Riyadh Saudi Arabia, Riyadh, 0000" at bounding box center [449, 98] width 68 height 10
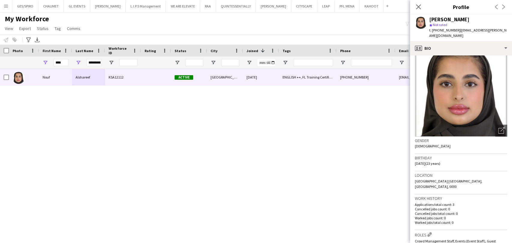
scroll to position [0, 0]
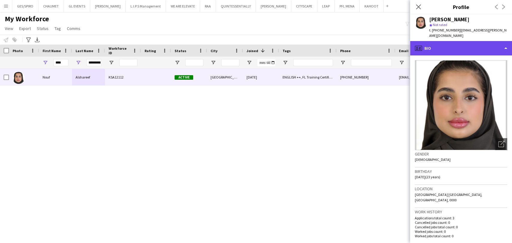
click at [487, 43] on div "profile Bio" at bounding box center [461, 48] width 102 height 14
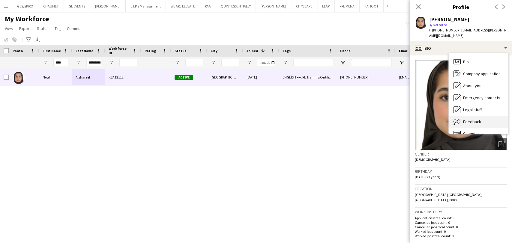
click at [482, 118] on div "Feedback Feedback" at bounding box center [478, 122] width 59 height 12
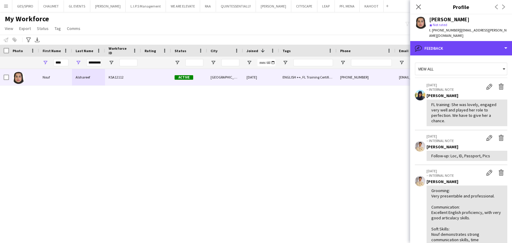
click at [451, 49] on div "bubble-pencil Feedback" at bounding box center [461, 48] width 102 height 14
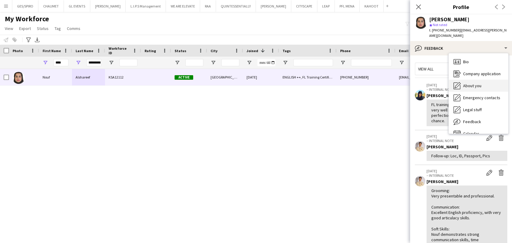
click at [474, 83] on span "About you" at bounding box center [472, 85] width 18 height 5
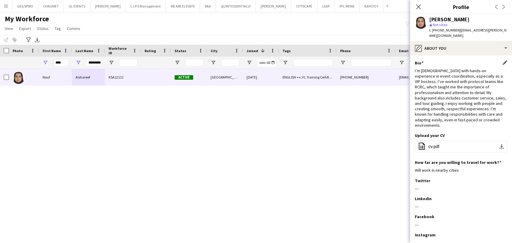
click at [503, 60] on app-icon "Edit this field" at bounding box center [505, 62] width 5 height 5
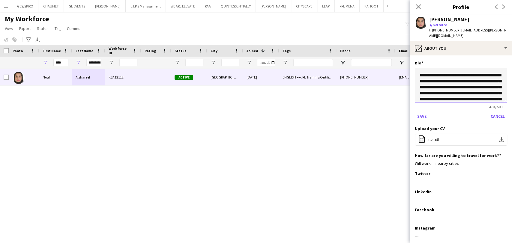
click at [419, 69] on textarea "**********" at bounding box center [461, 85] width 92 height 35
type textarea "**********"
click at [419, 4] on app-icon "Close pop-in" at bounding box center [418, 7] width 9 height 9
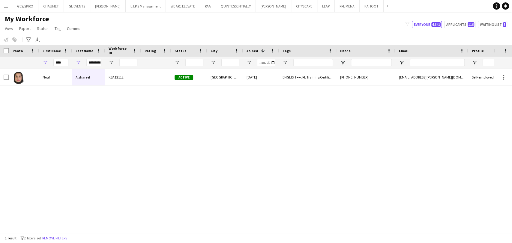
click at [328, 80] on div "ENGLISH ++, FL Training Certificate, FOLLOW UP , KHALEEJI PROFILE, SAUDI NATION…" at bounding box center [308, 77] width 58 height 17
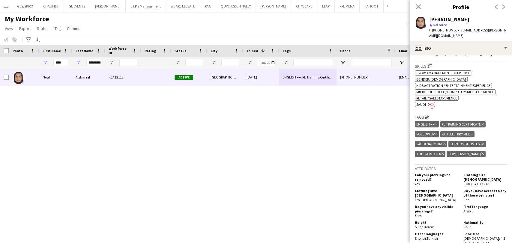
scroll to position [266, 0]
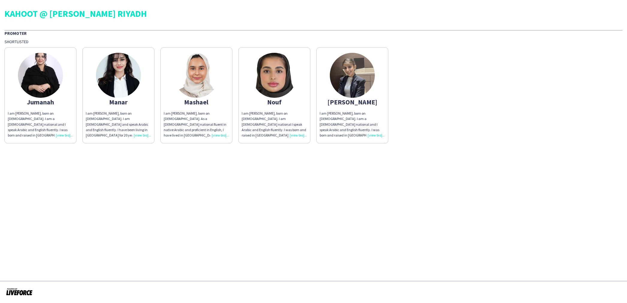
click at [218, 133] on div "I am Mashael Khalid, born on July 22, 1994. As a Saudi national fluent in nativ…" at bounding box center [196, 124] width 65 height 27
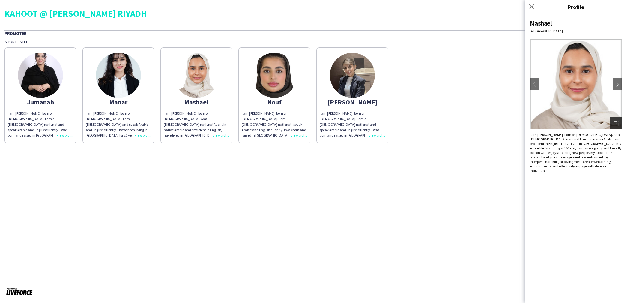
click at [614, 122] on icon "Open photos pop-in" at bounding box center [616, 123] width 5 height 5
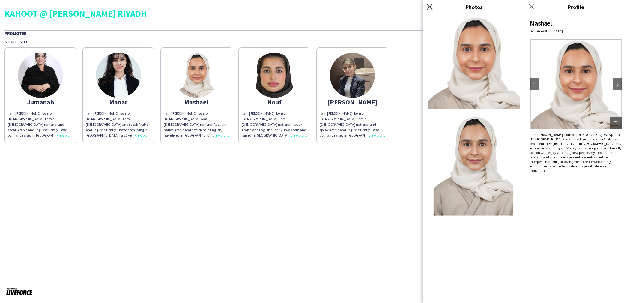
click at [430, 9] on icon "Close pop-in" at bounding box center [430, 7] width 6 height 6
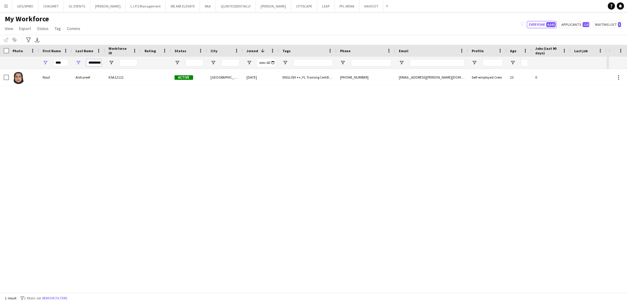
click at [94, 63] on input "*********" at bounding box center [93, 62] width 15 height 7
click at [67, 62] on input "****" at bounding box center [60, 62] width 15 height 7
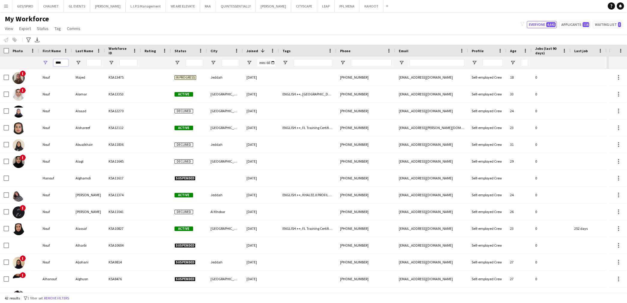
click at [67, 62] on input "****" at bounding box center [60, 62] width 15 height 7
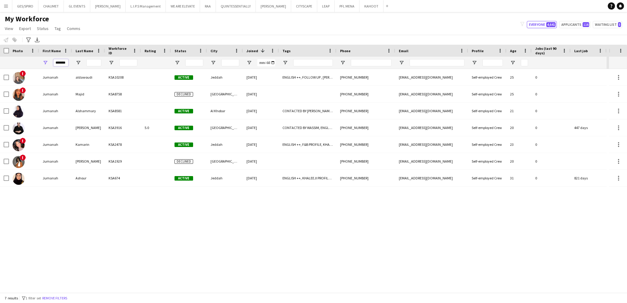
type input "*******"
click at [91, 59] on input "Last Name Filter Input" at bounding box center [93, 62] width 15 height 7
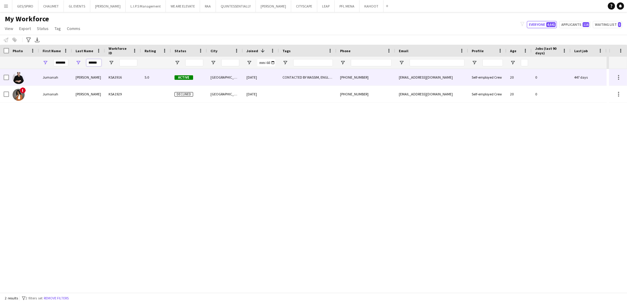
type input "******"
drag, startPoint x: 121, startPoint y: 78, endPoint x: 126, endPoint y: 77, distance: 5.5
click at [121, 78] on div "KSA3916" at bounding box center [123, 77] width 36 height 17
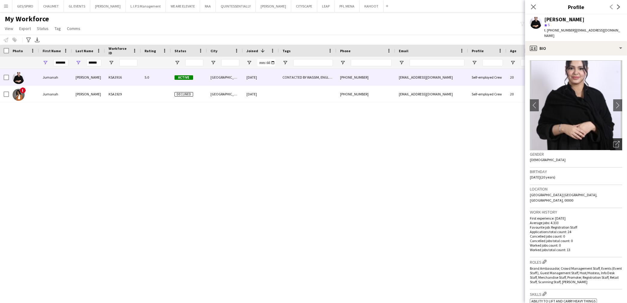
click at [614, 142] on icon at bounding box center [617, 145] width 6 height 6
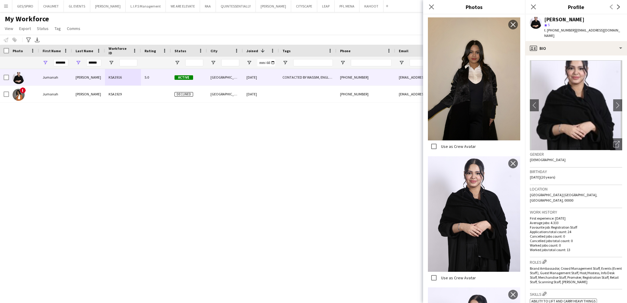
scroll to position [483, 0]
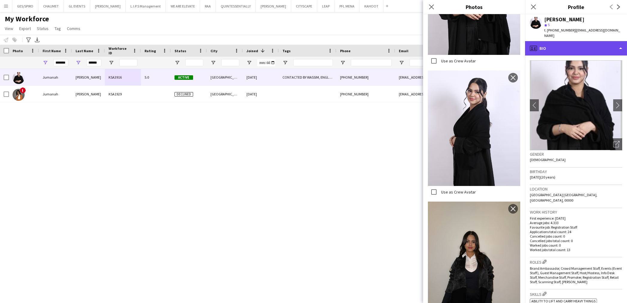
click at [579, 41] on div "profile Bio" at bounding box center [576, 48] width 102 height 14
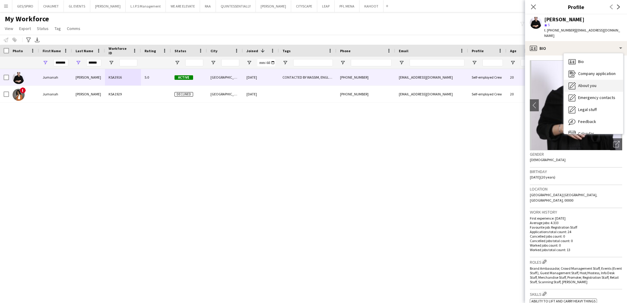
click at [591, 83] on span "About you" at bounding box center [587, 85] width 18 height 5
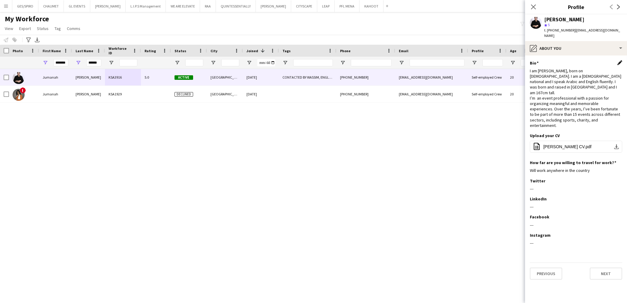
click at [621, 60] on app-icon "Edit this field" at bounding box center [620, 62] width 5 height 5
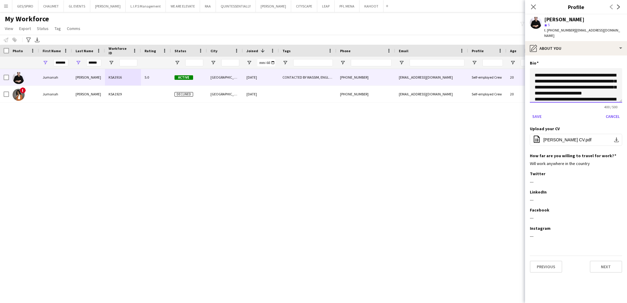
click at [560, 69] on textarea "**********" at bounding box center [576, 85] width 92 height 35
type textarea "**********"
click at [539, 112] on button "Save" at bounding box center [537, 117] width 14 height 10
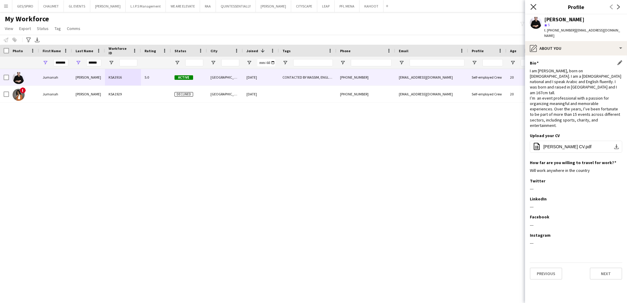
click at [536, 5] on icon "Close pop-in" at bounding box center [534, 7] width 6 height 6
